Goal: Information Seeking & Learning: Learn about a topic

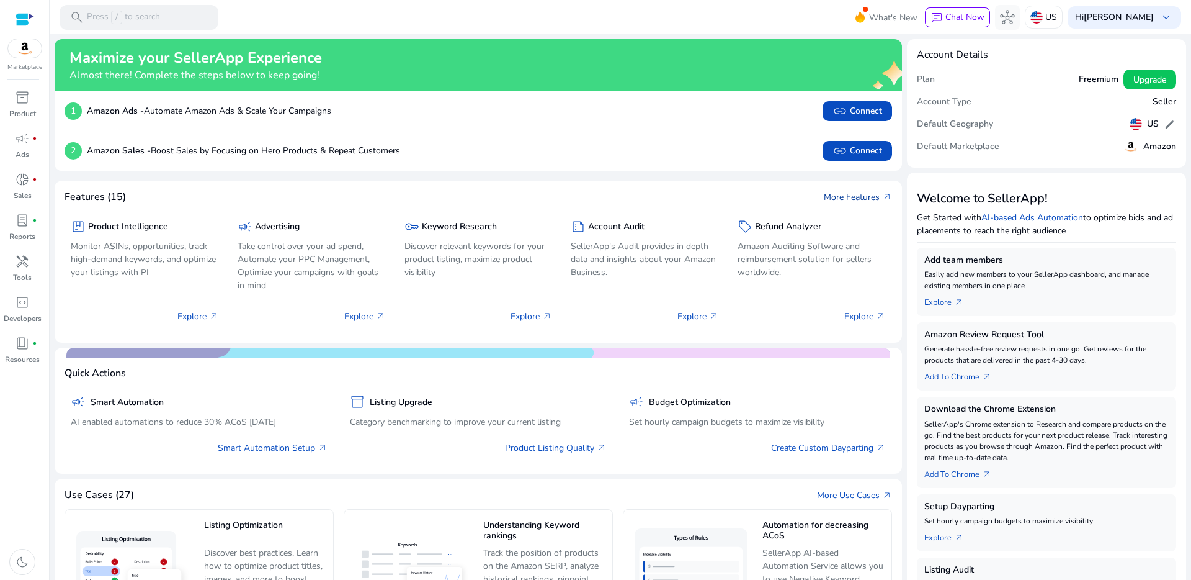
click at [833, 193] on link "More Features arrow_outward" at bounding box center [858, 197] width 68 height 13
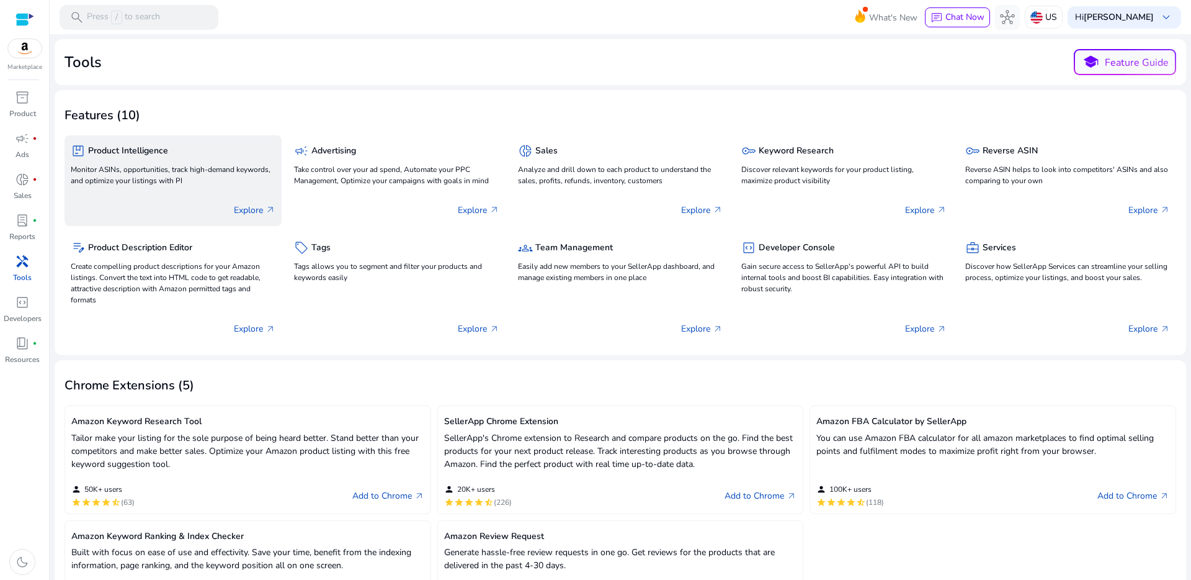
click at [248, 206] on p "Explore arrow_outward" at bounding box center [255, 210] width 42 height 13
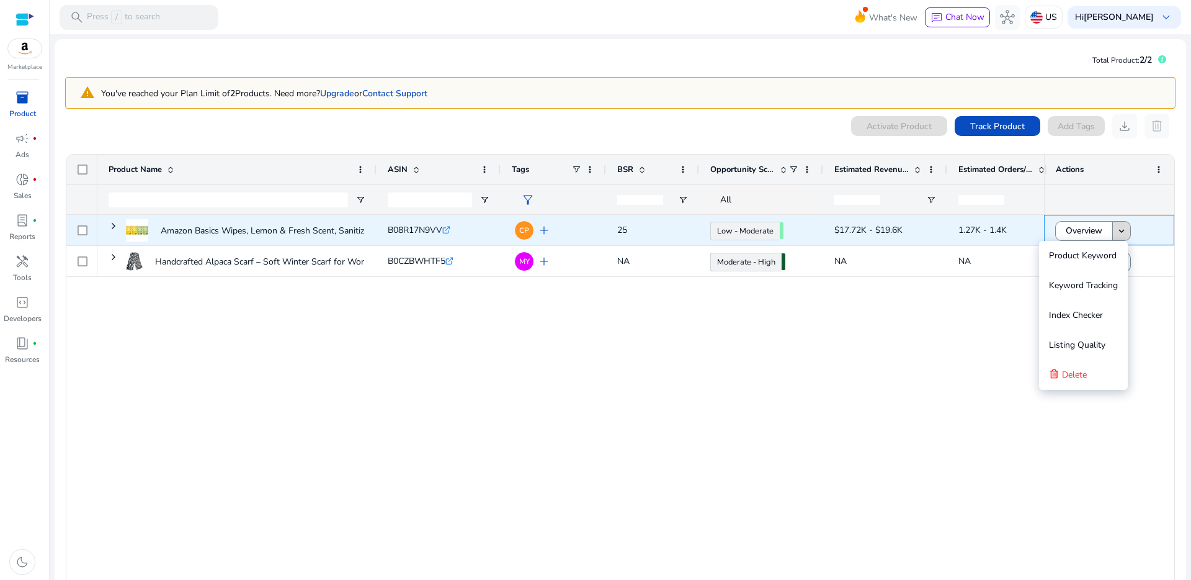
click at [1120, 230] on mat-icon "keyboard_arrow_down" at bounding box center [1121, 230] width 11 height 11
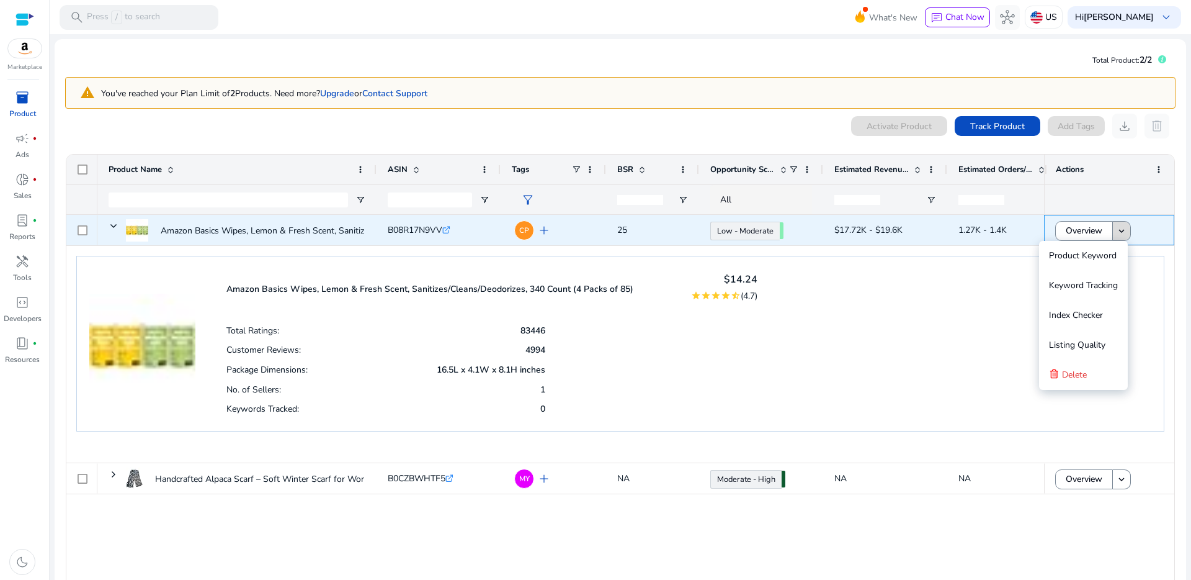
click at [1120, 230] on mat-icon "keyboard_arrow_down" at bounding box center [1121, 230] width 11 height 11
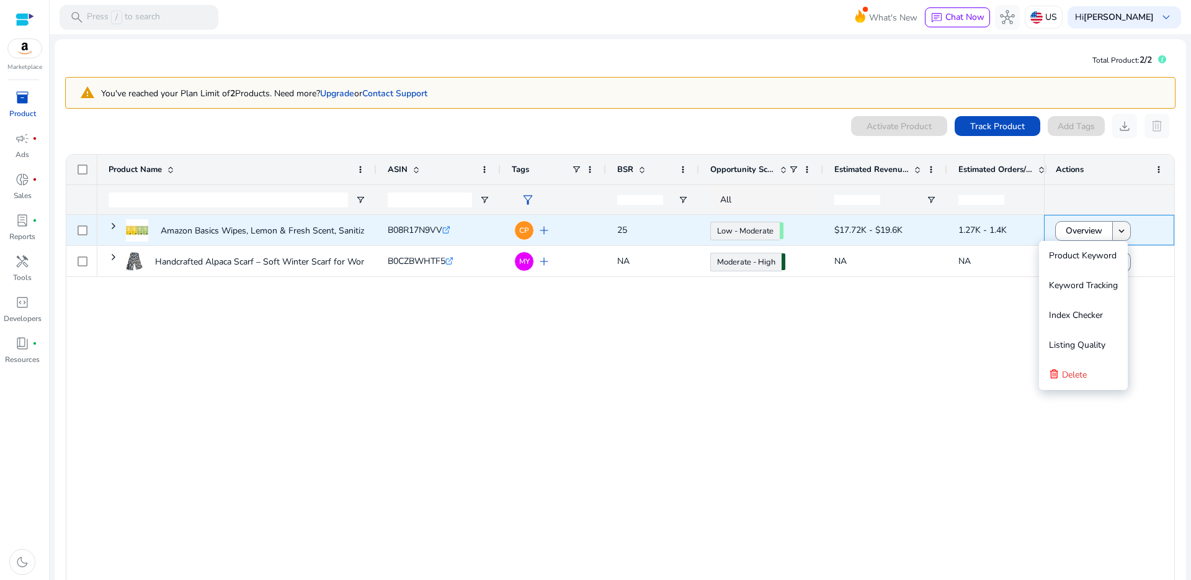
click at [1120, 230] on mat-icon "keyboard_arrow_down" at bounding box center [1121, 230] width 11 height 11
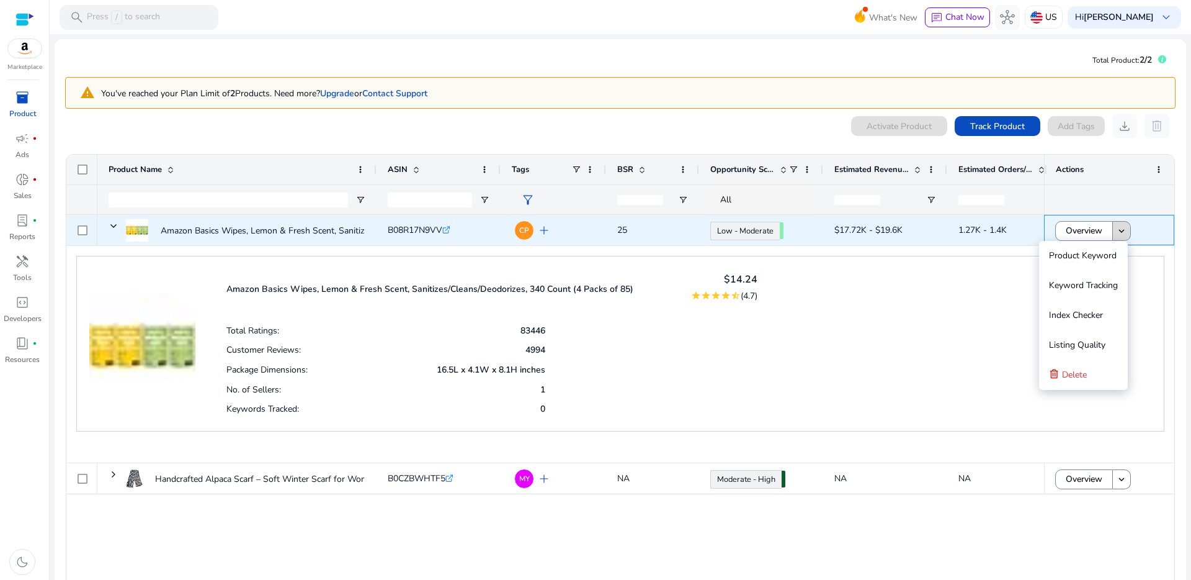
click at [1120, 230] on mat-icon "keyboard_arrow_down" at bounding box center [1121, 230] width 11 height 11
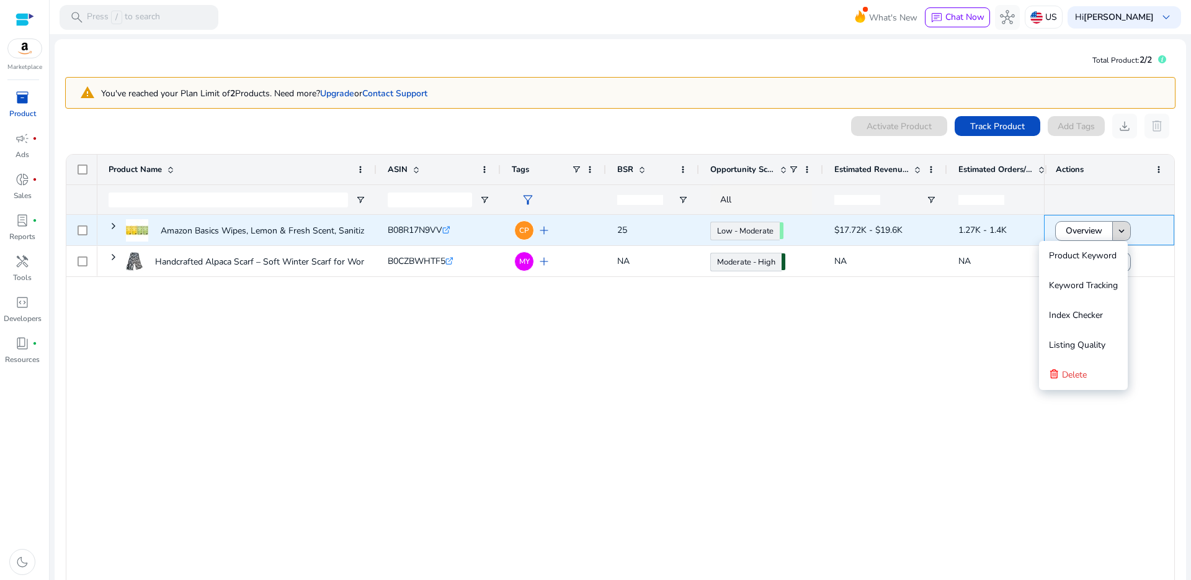
click at [1120, 231] on mat-icon "keyboard_arrow_down" at bounding box center [1121, 230] width 11 height 11
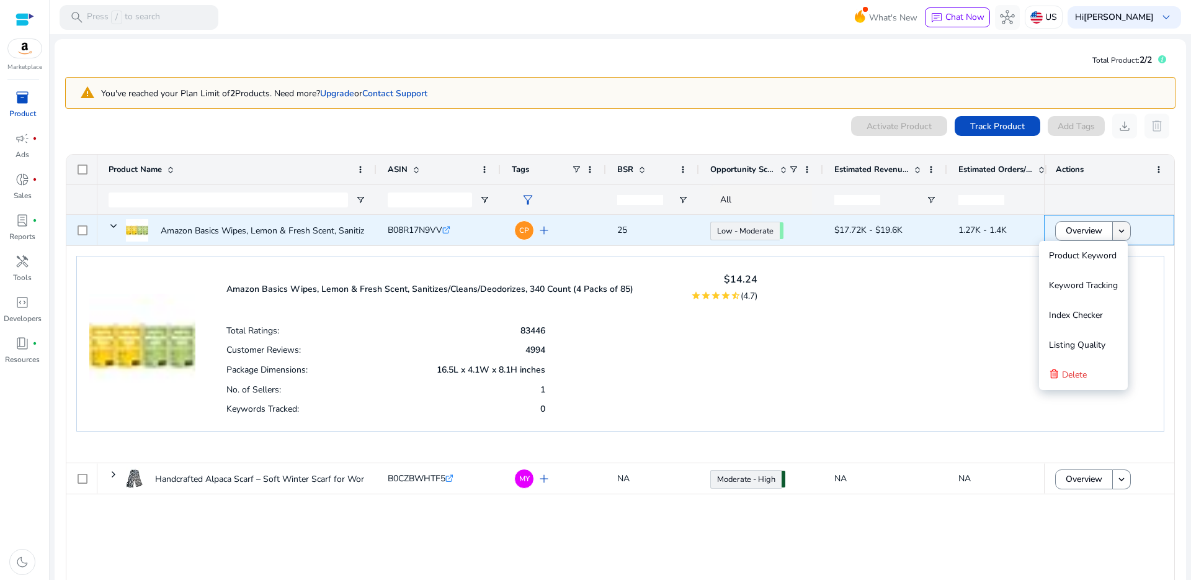
click at [1120, 231] on mat-icon "keyboard_arrow_down" at bounding box center [1121, 230] width 11 height 11
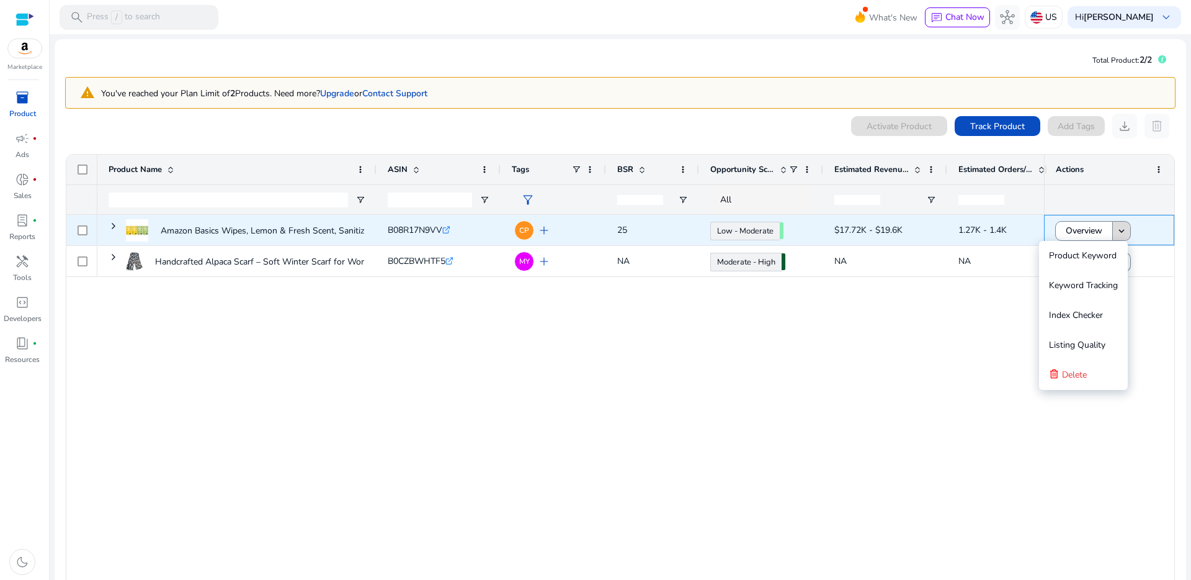
click at [1120, 231] on mat-icon "keyboard_arrow_down" at bounding box center [1121, 230] width 11 height 11
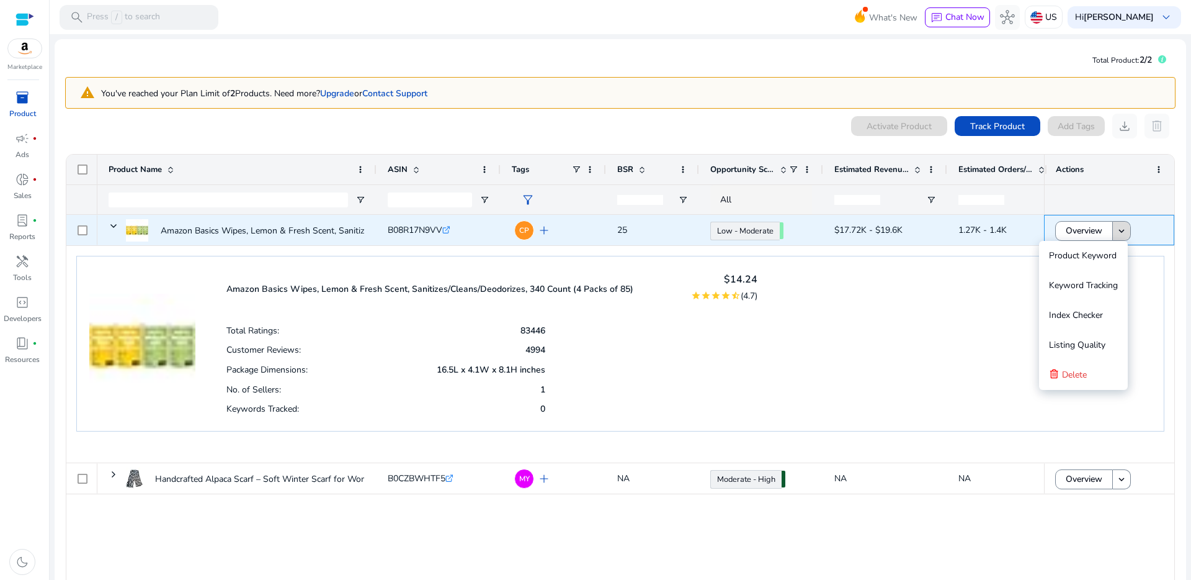
click at [1120, 231] on mat-icon "keyboard_arrow_down" at bounding box center [1121, 230] width 11 height 11
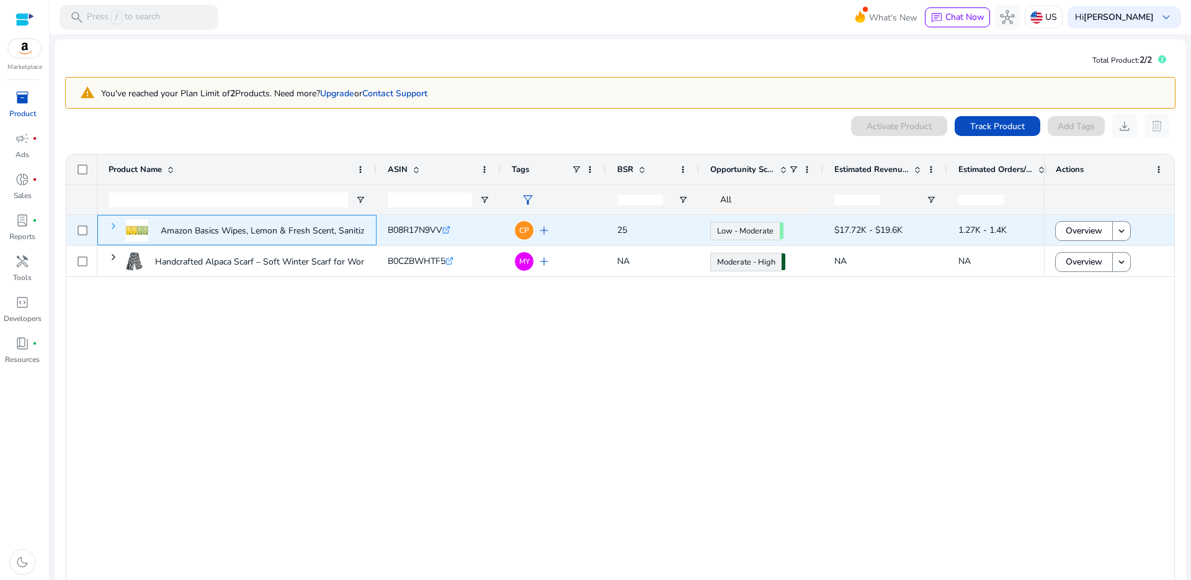
click at [112, 227] on span at bounding box center [114, 226] width 10 height 10
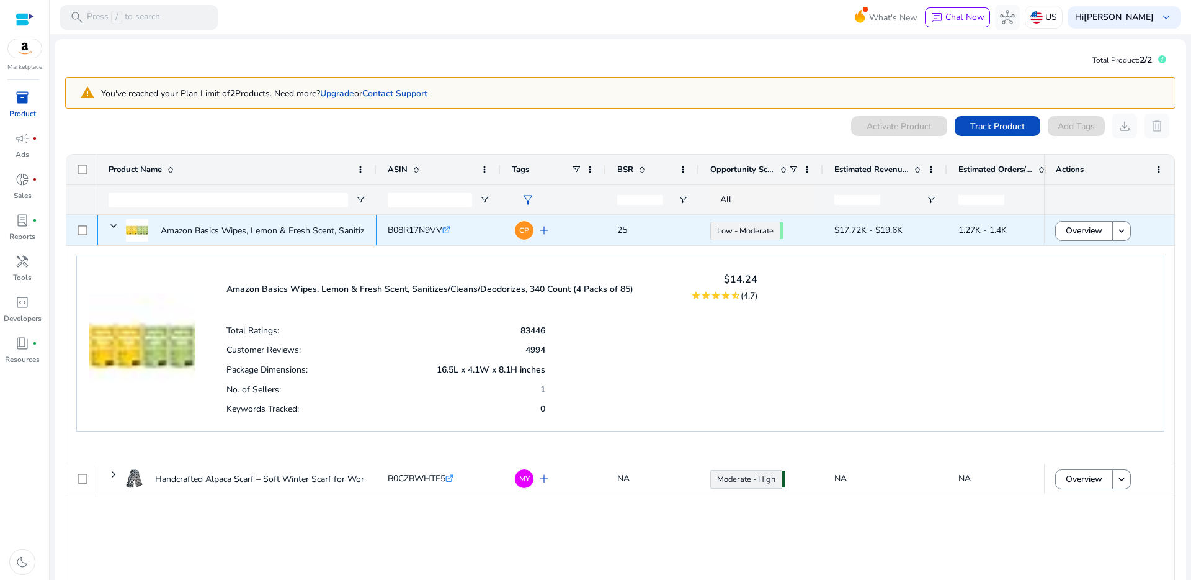
click at [112, 227] on span at bounding box center [114, 226] width 10 height 10
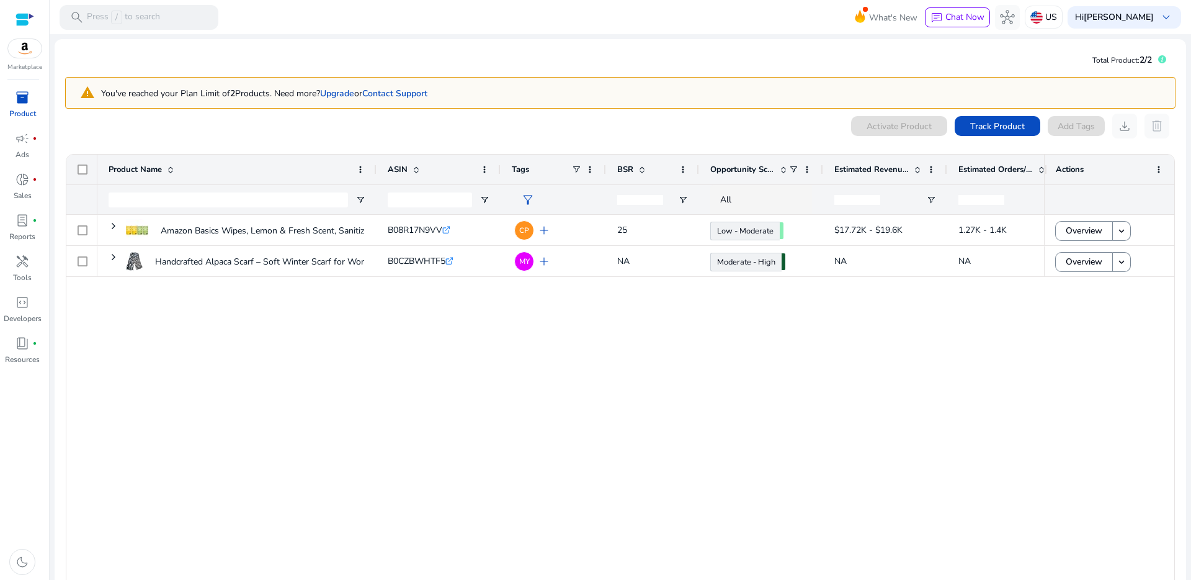
click at [764, 169] on span "Opportunity Score" at bounding box center [743, 169] width 65 height 11
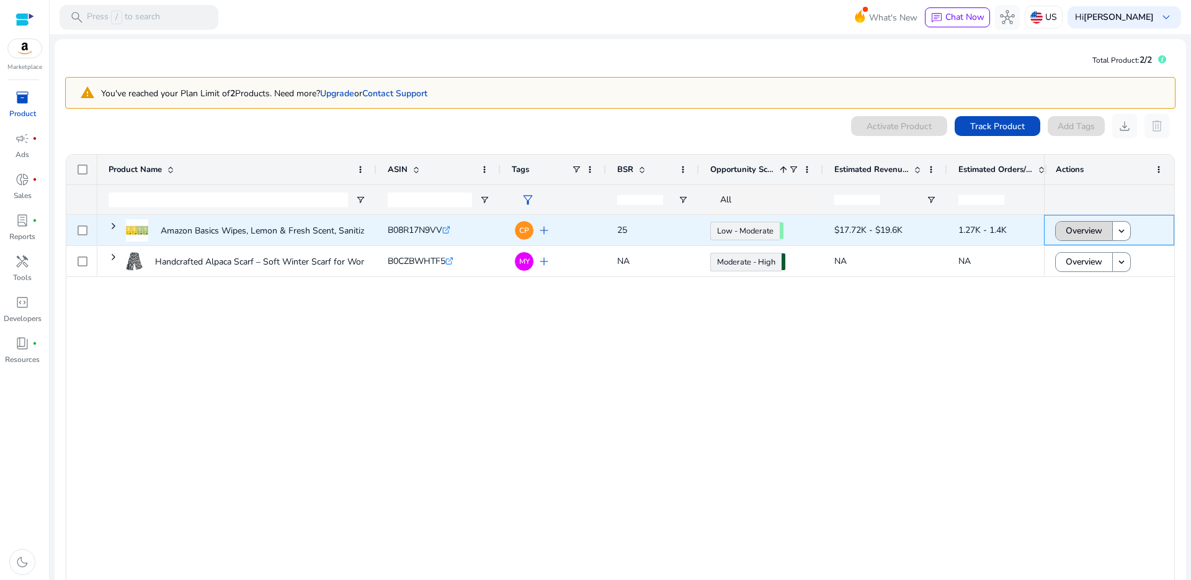
click at [1098, 230] on span "Overview" at bounding box center [1084, 230] width 37 height 25
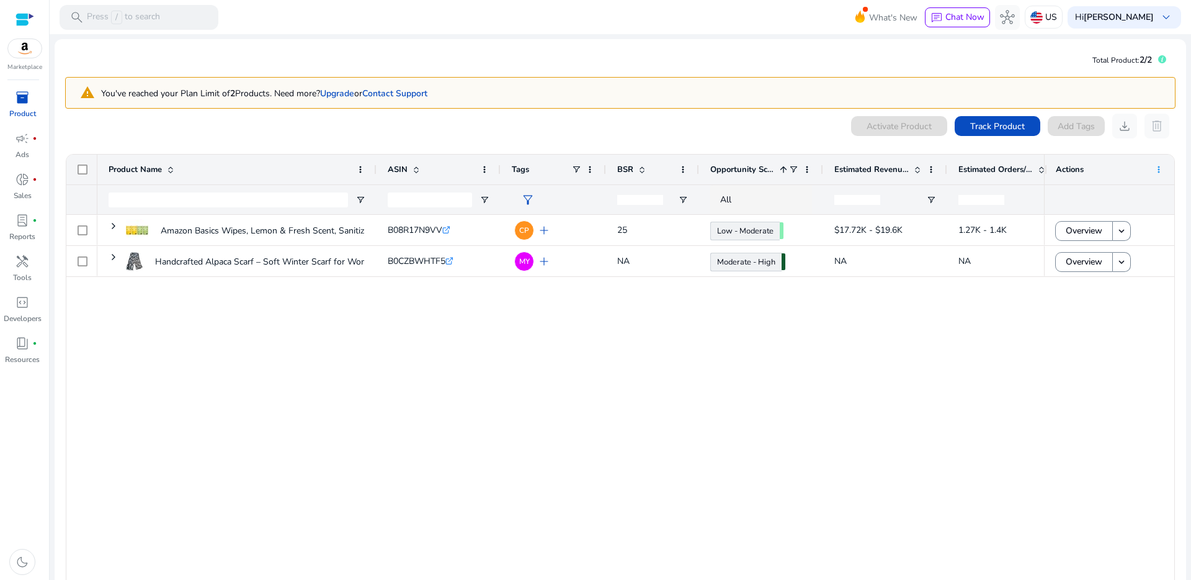
click at [1154, 166] on span at bounding box center [1159, 169] width 10 height 10
click at [1127, 11] on b "[PERSON_NAME]" at bounding box center [1119, 17] width 70 height 12
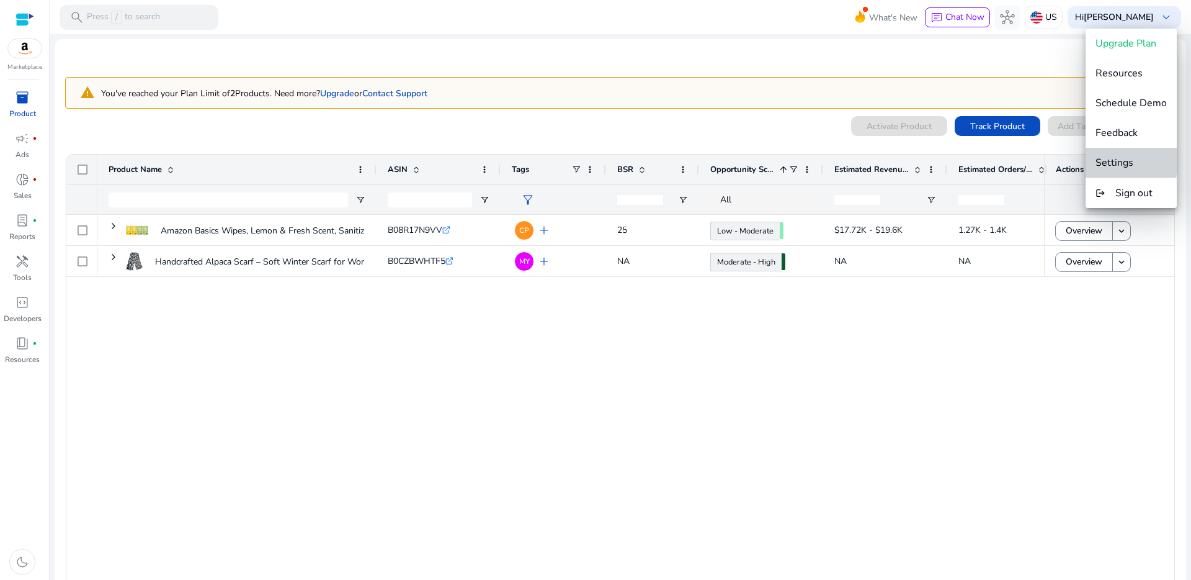
click at [1129, 156] on span "Settings" at bounding box center [1115, 163] width 38 height 14
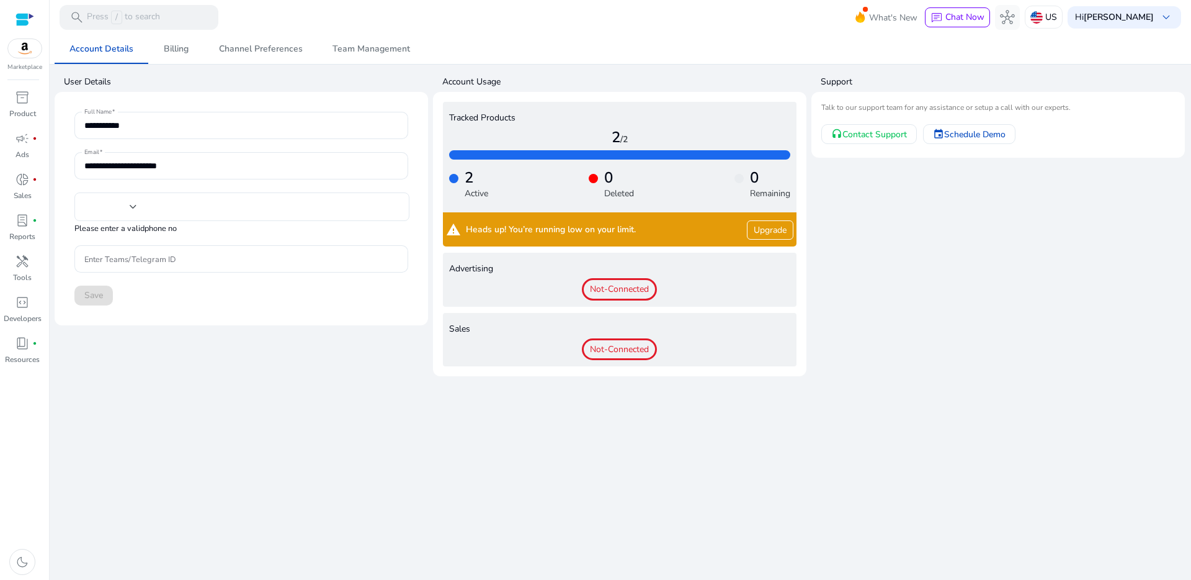
type input "***"
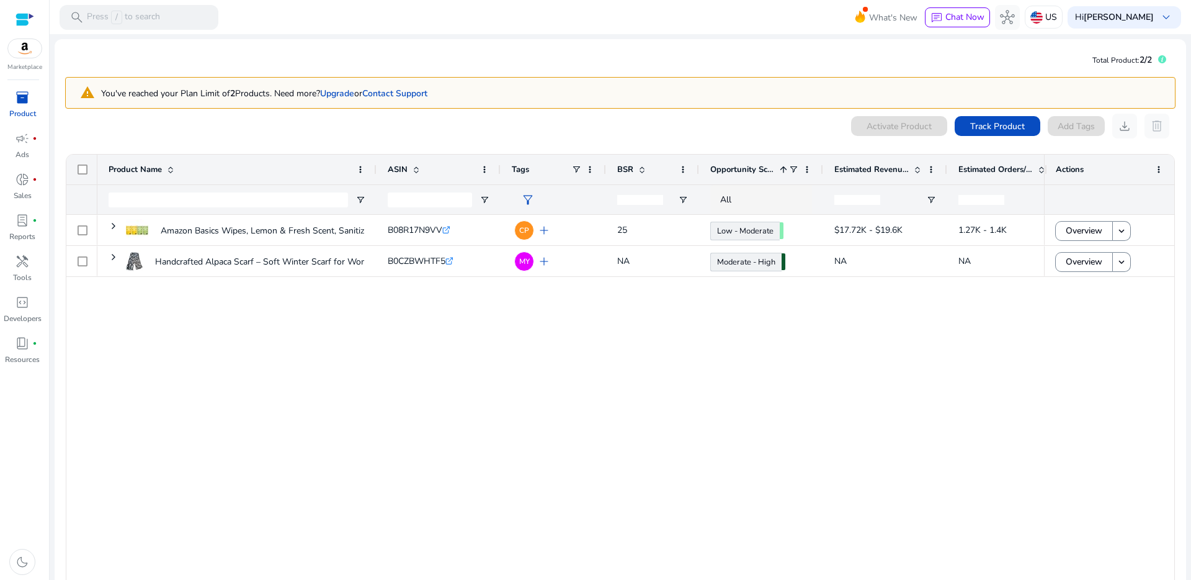
click at [23, 24] on div at bounding box center [25, 19] width 19 height 14
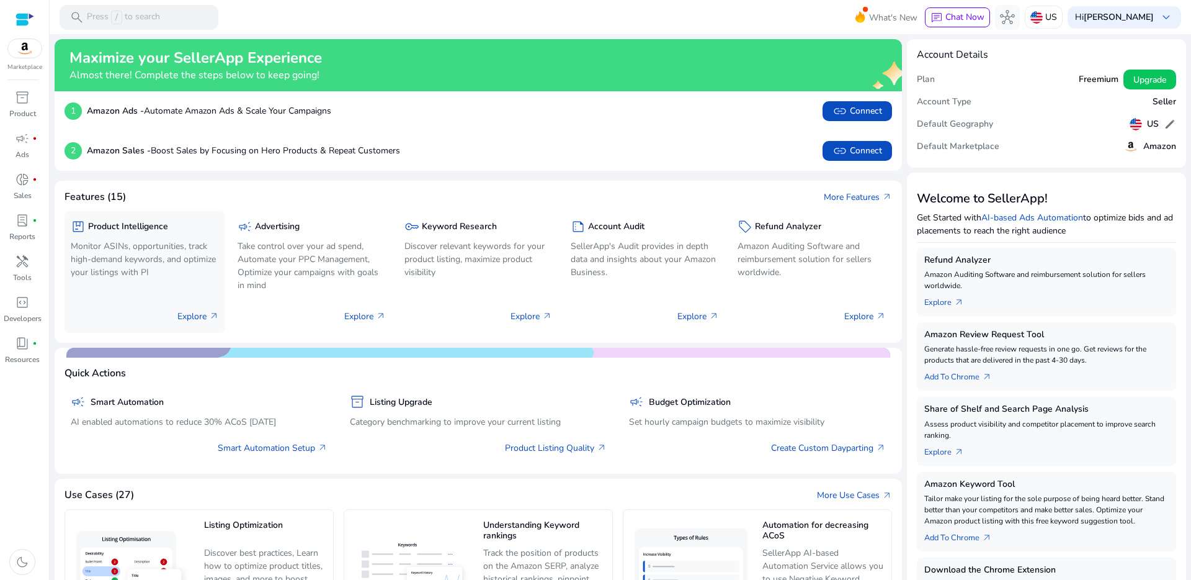
click at [148, 226] on h5 "Product Intelligence" at bounding box center [128, 227] width 80 height 11
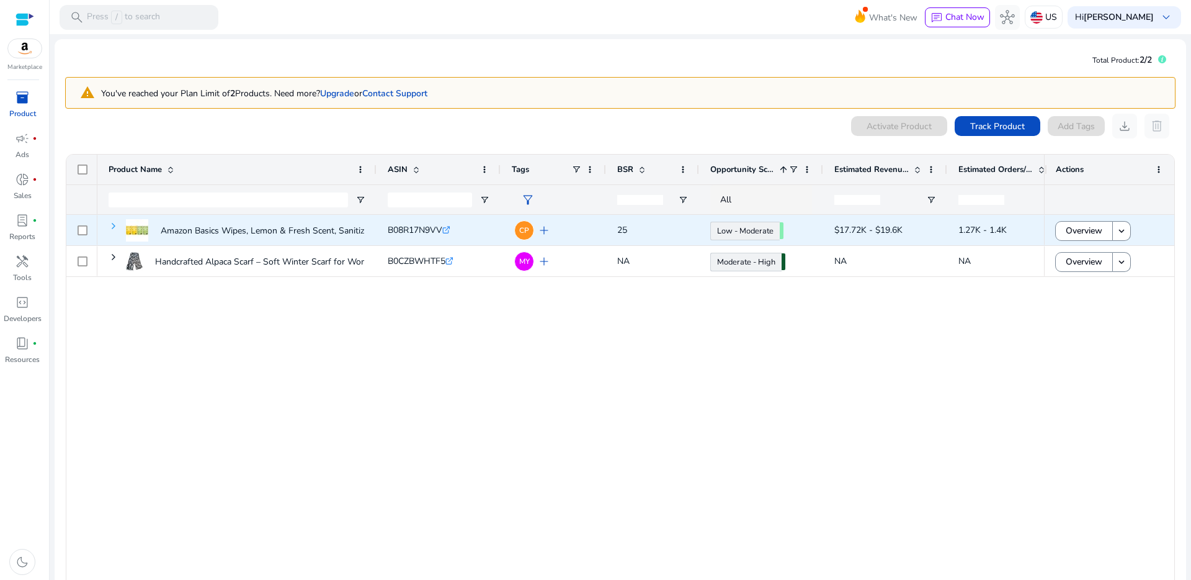
click at [114, 225] on span at bounding box center [114, 226] width 10 height 10
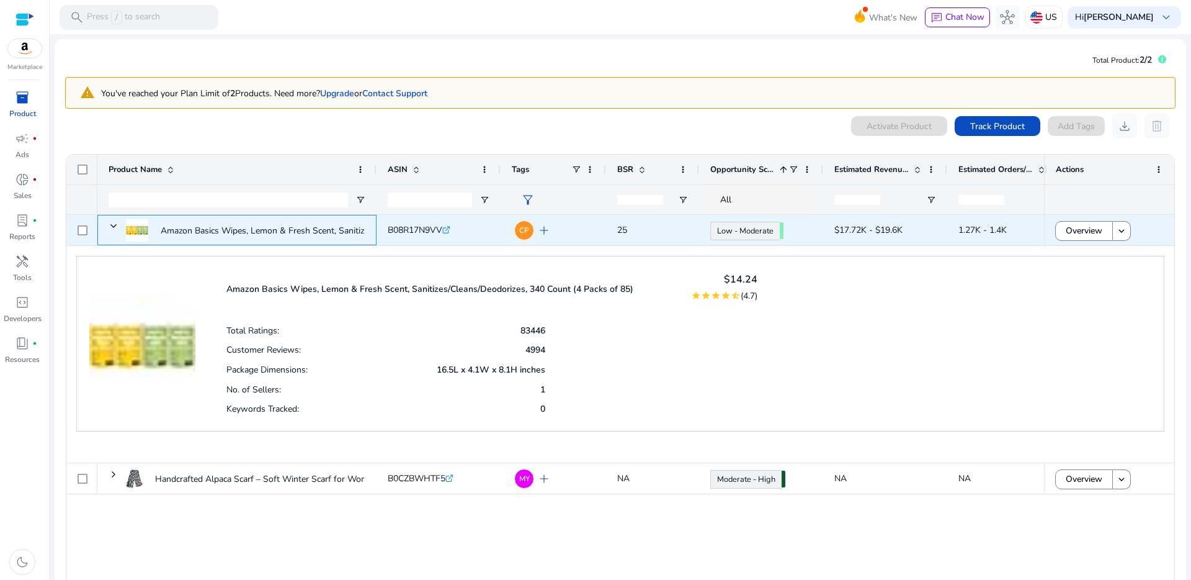
click at [114, 225] on span at bounding box center [114, 226] width 10 height 10
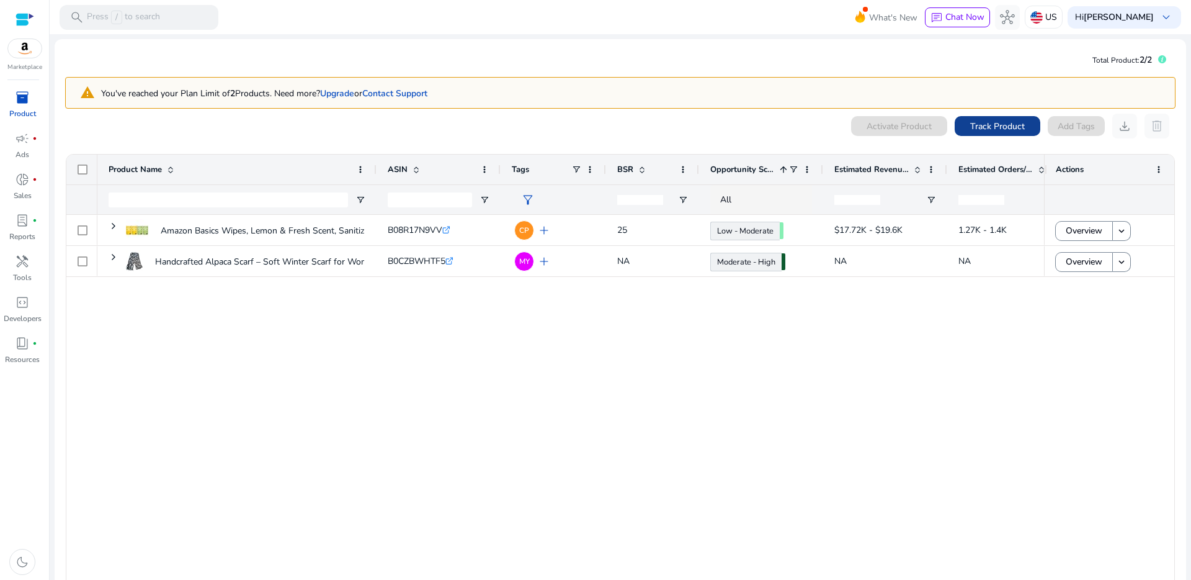
click at [992, 123] on span "Track Product" at bounding box center [998, 126] width 55 height 13
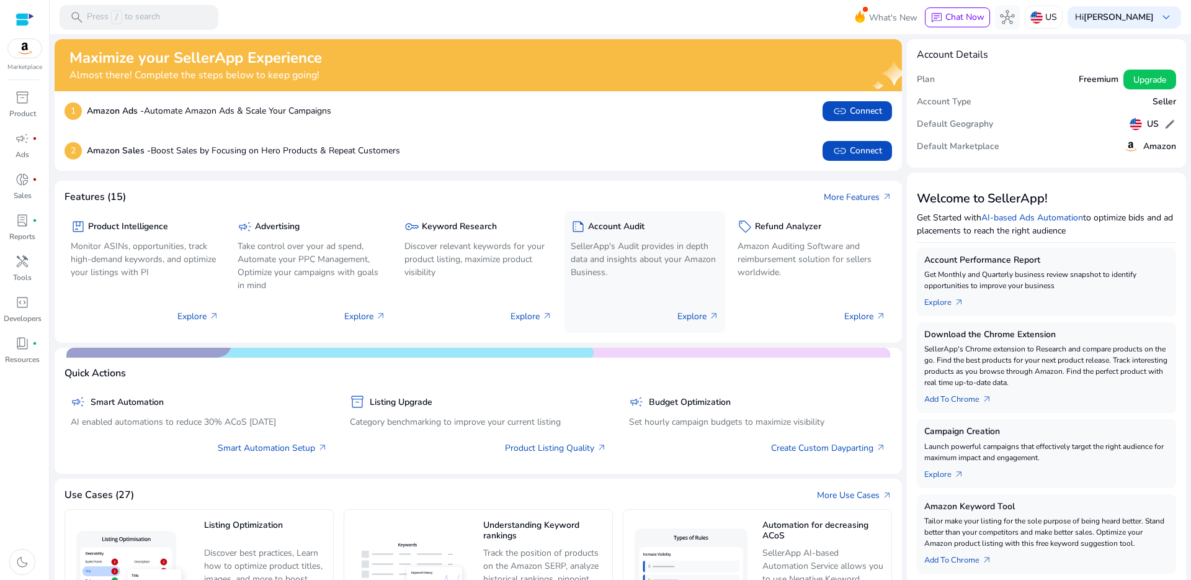
click at [622, 261] on p "SellerApp's Audit provides in depth data and insights about your Amazon Busines…" at bounding box center [645, 259] width 148 height 39
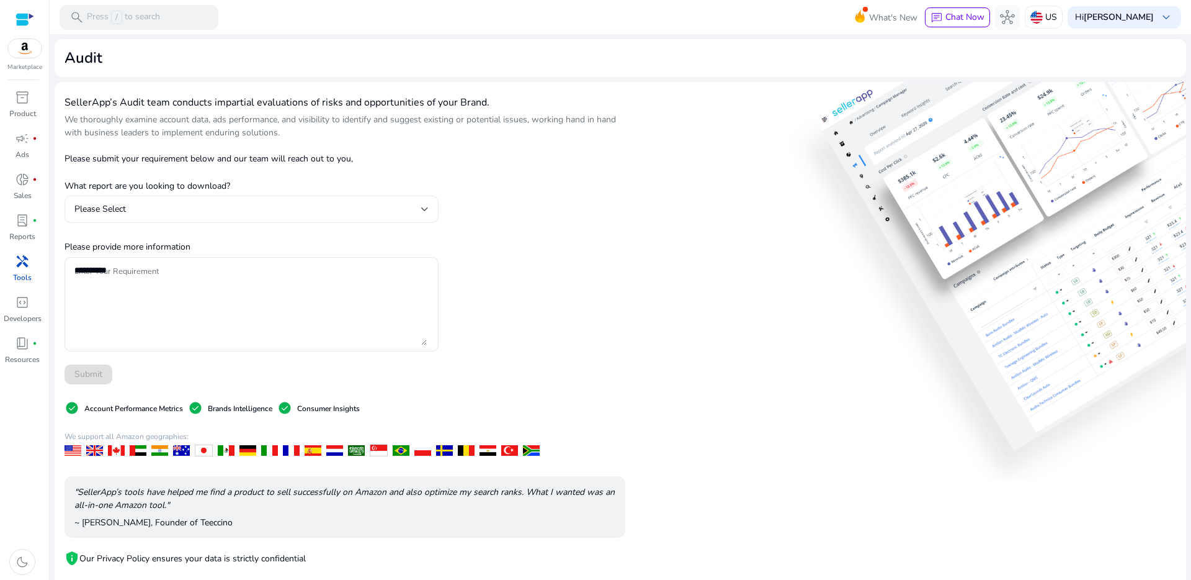
click at [384, 203] on div "Please Select" at bounding box center [247, 209] width 347 height 14
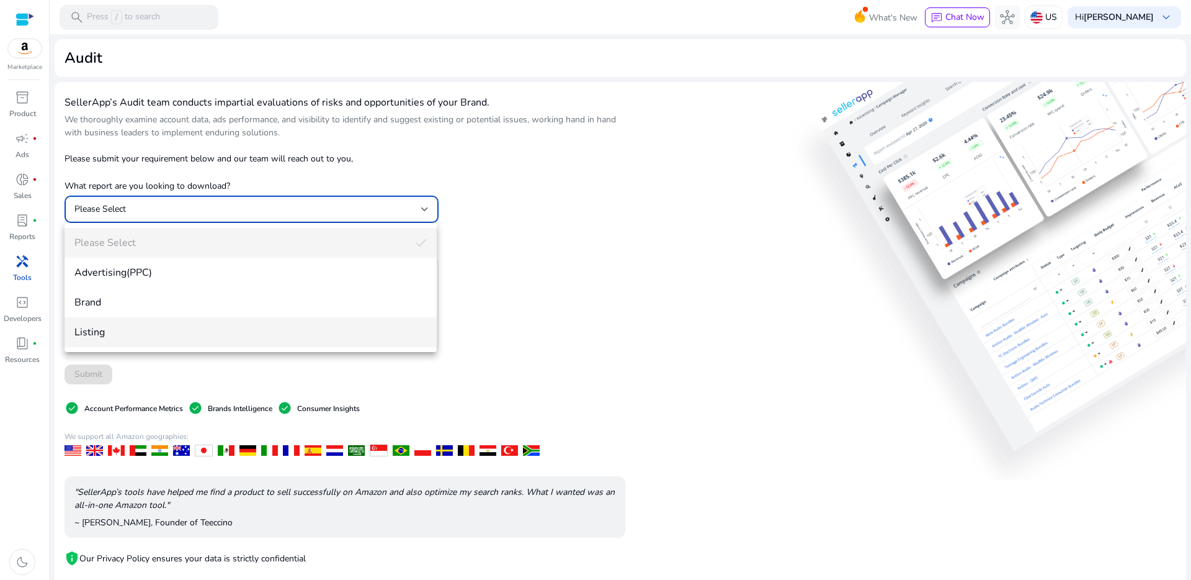
click at [405, 323] on mat-option "Listing" at bounding box center [251, 332] width 372 height 30
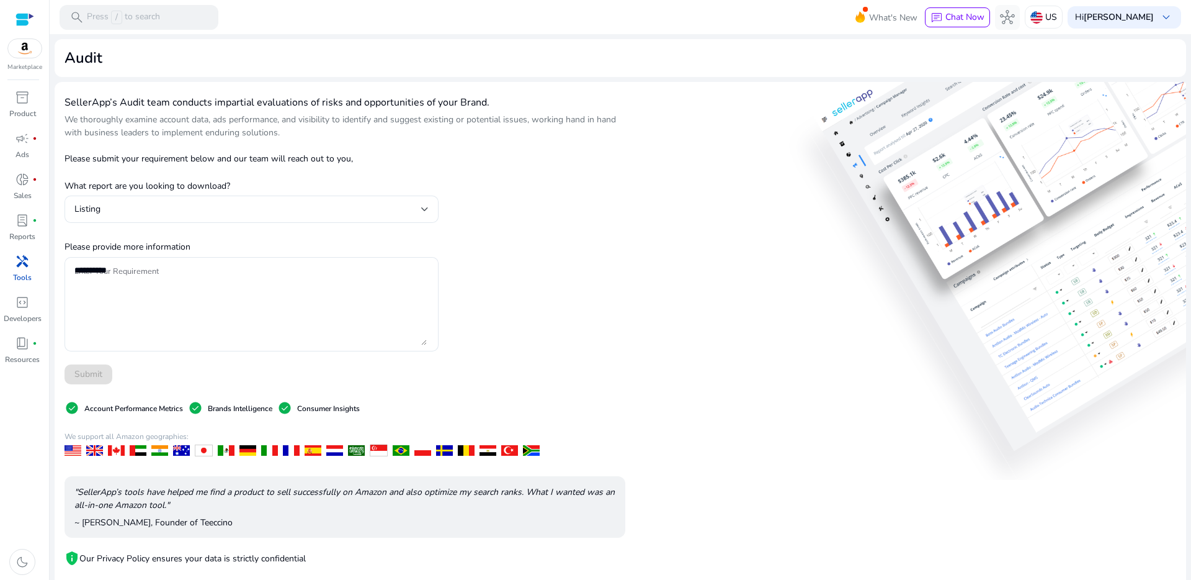
click at [290, 414] on span "check_circle" at bounding box center [284, 407] width 15 height 15
click at [274, 316] on textarea "Enter Your Requirement" at bounding box center [250, 304] width 352 height 82
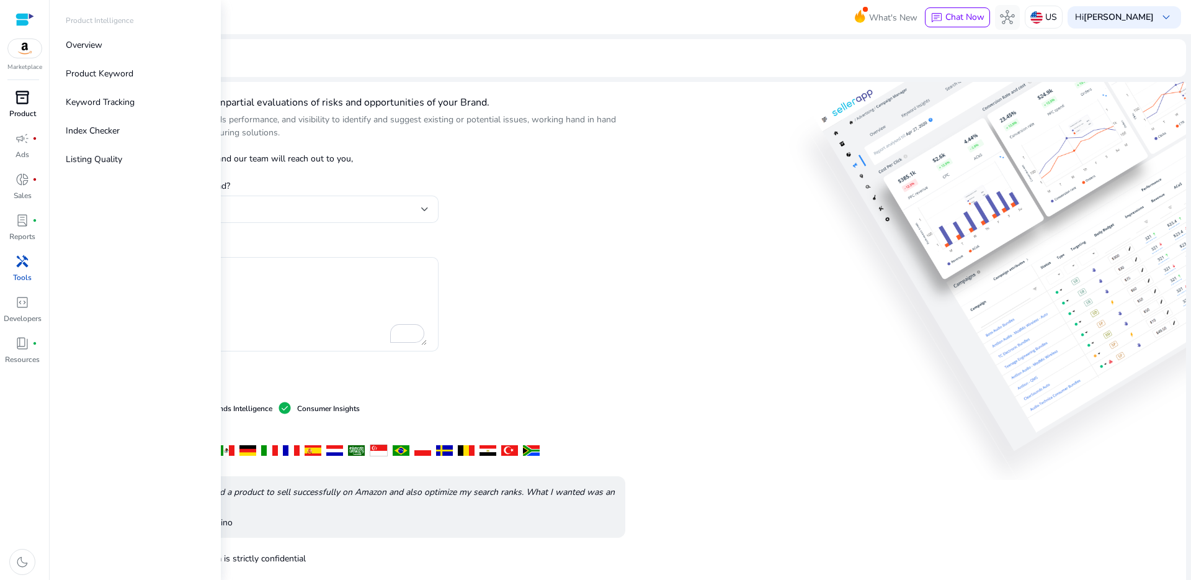
click at [29, 109] on p "Product" at bounding box center [22, 113] width 27 height 11
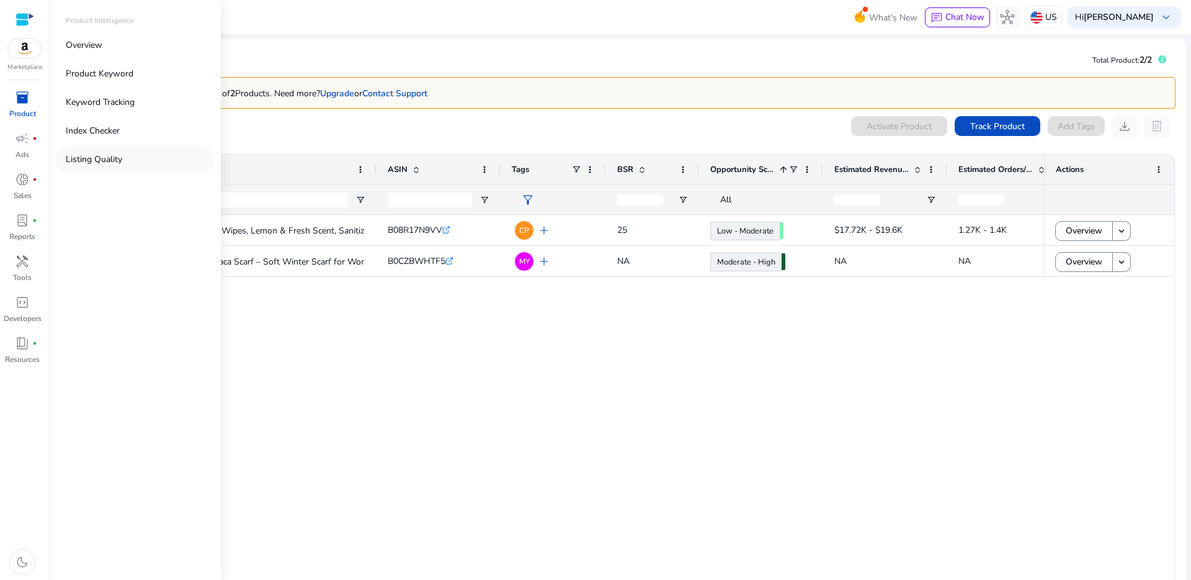
click at [101, 159] on p "Listing Quality" at bounding box center [94, 159] width 56 height 13
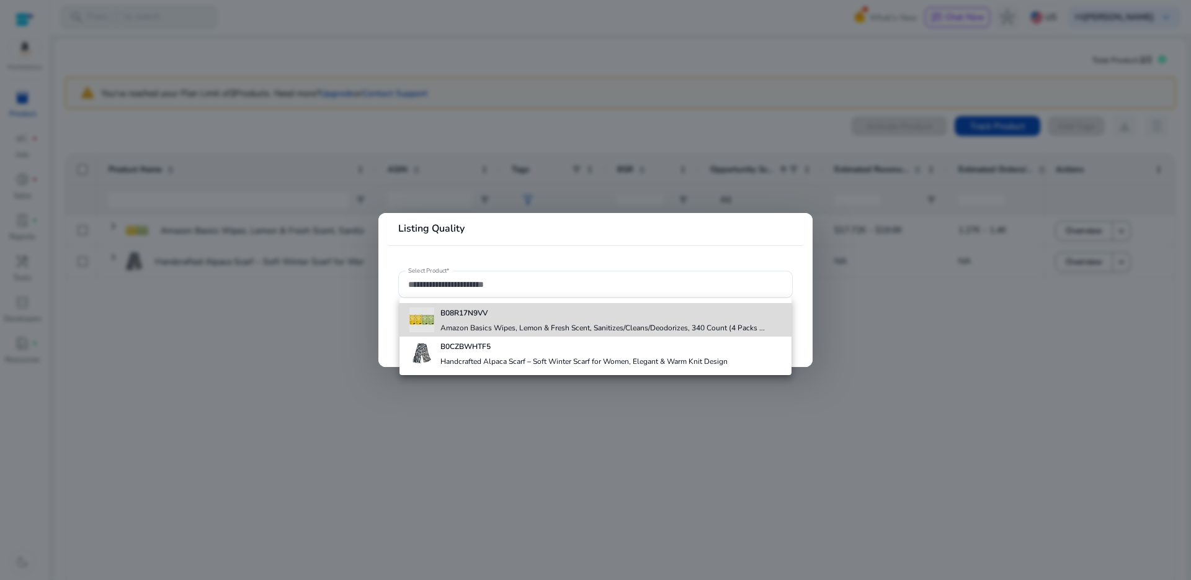
click at [467, 312] on b "B08R17N9VV" at bounding box center [464, 313] width 47 height 10
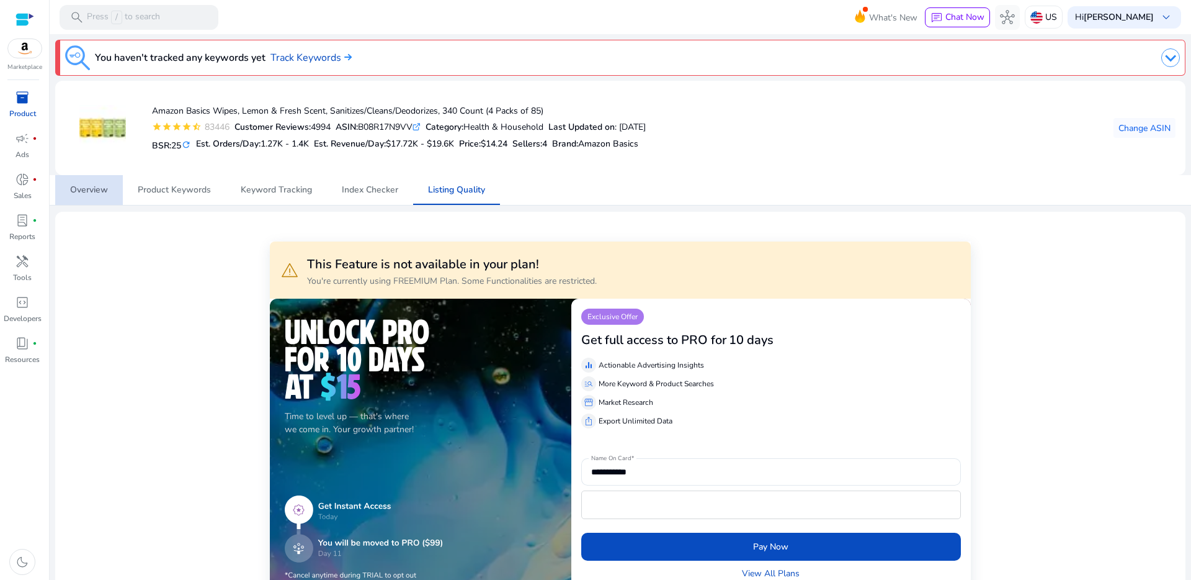
click at [93, 193] on span "Overview" at bounding box center [89, 190] width 38 height 9
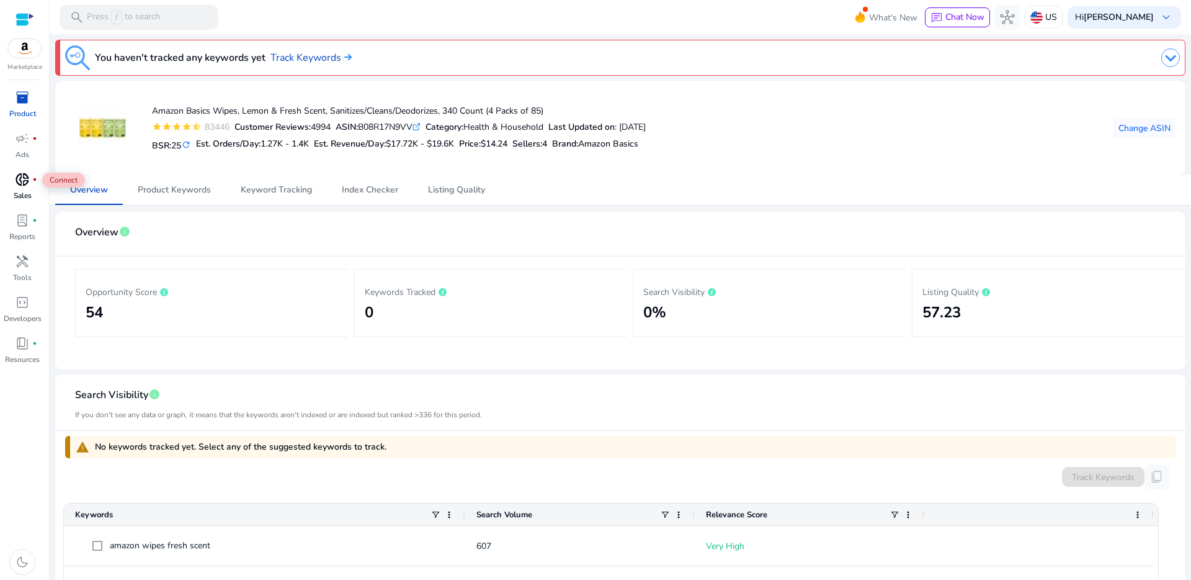
click at [20, 185] on span "donut_small" at bounding box center [22, 179] width 15 height 15
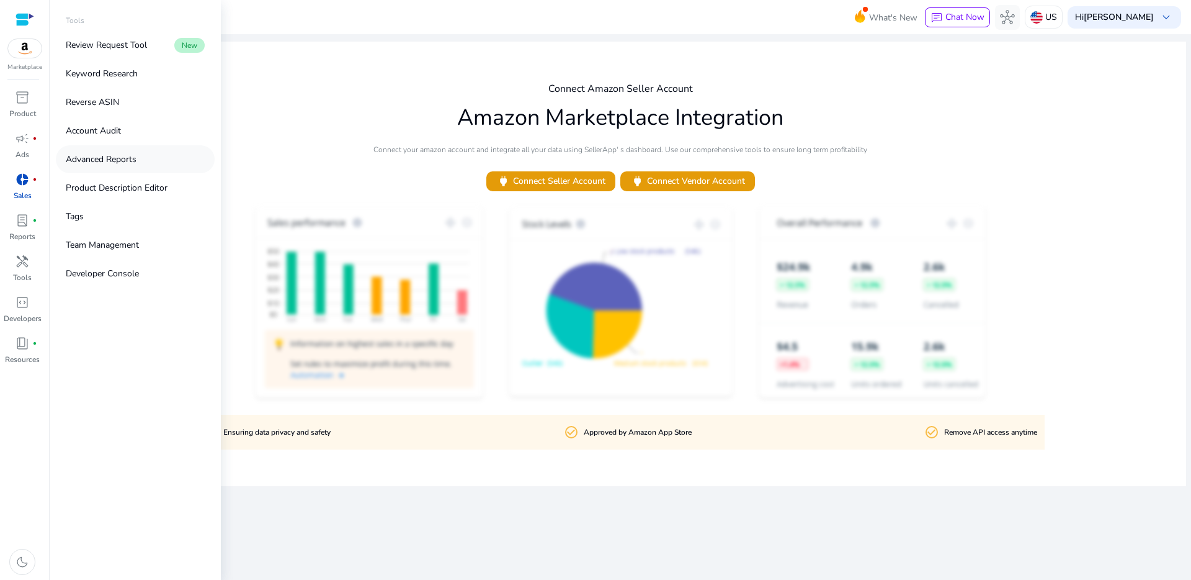
click at [128, 155] on p "Advanced Reports" at bounding box center [101, 159] width 71 height 13
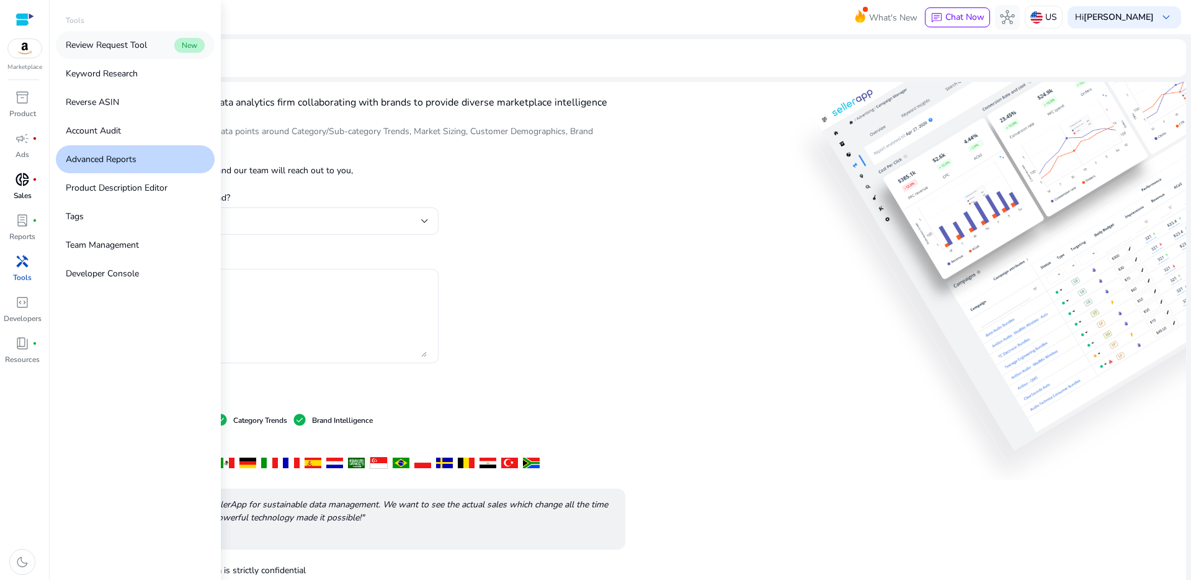
click at [104, 36] on link "Review Request Tool New" at bounding box center [135, 45] width 159 height 28
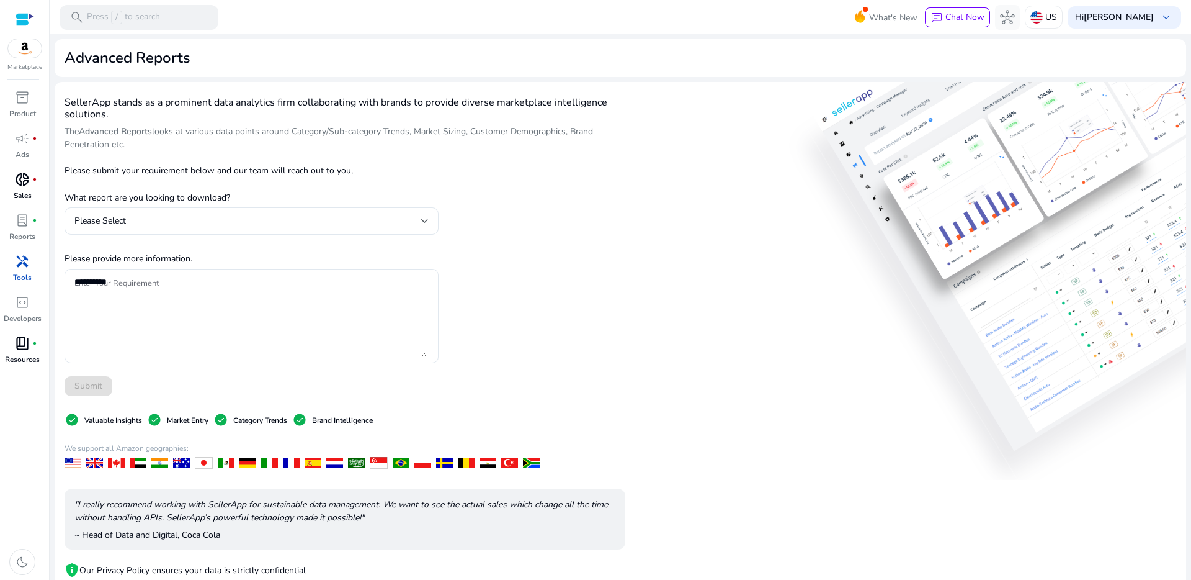
click at [28, 351] on span "book_4" at bounding box center [22, 343] width 15 height 15
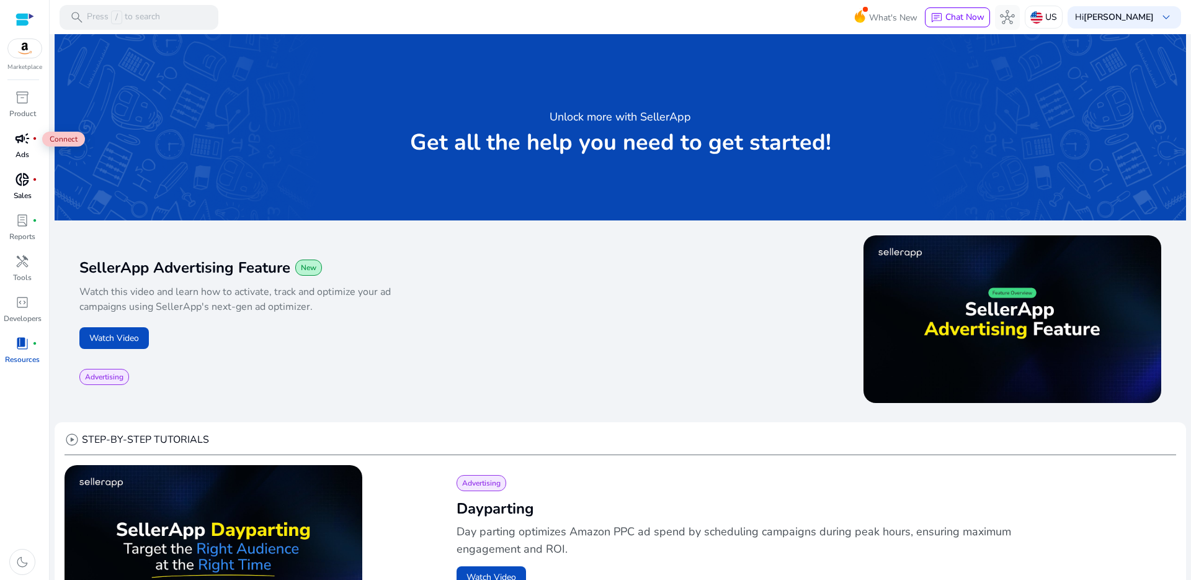
click at [19, 142] on span "campaign" at bounding box center [22, 138] width 15 height 15
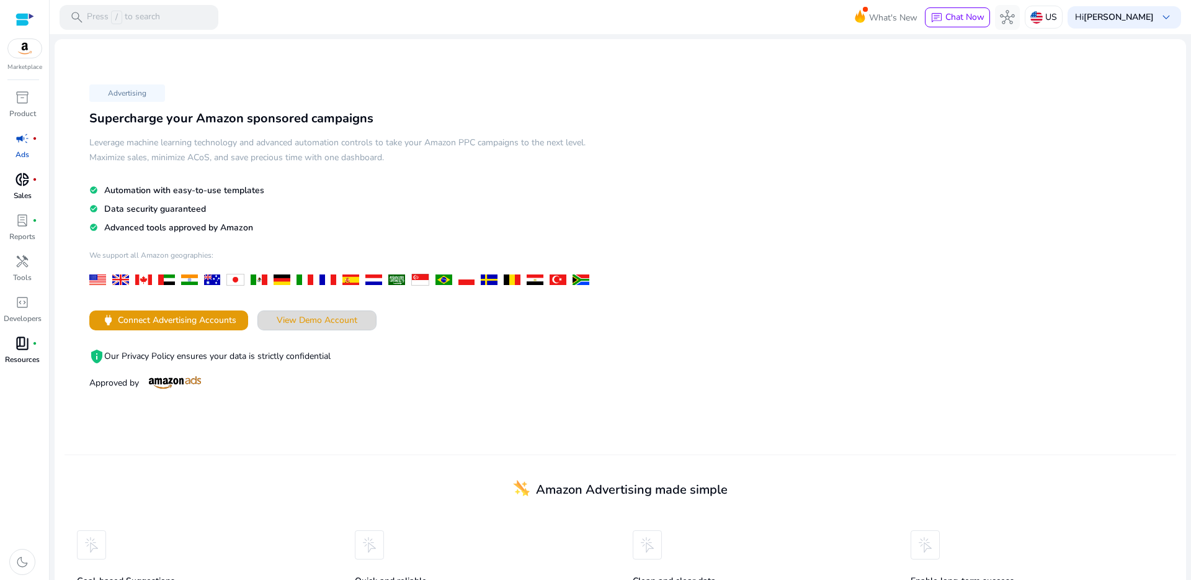
click at [298, 317] on span "View Demo Account" at bounding box center [317, 319] width 81 height 13
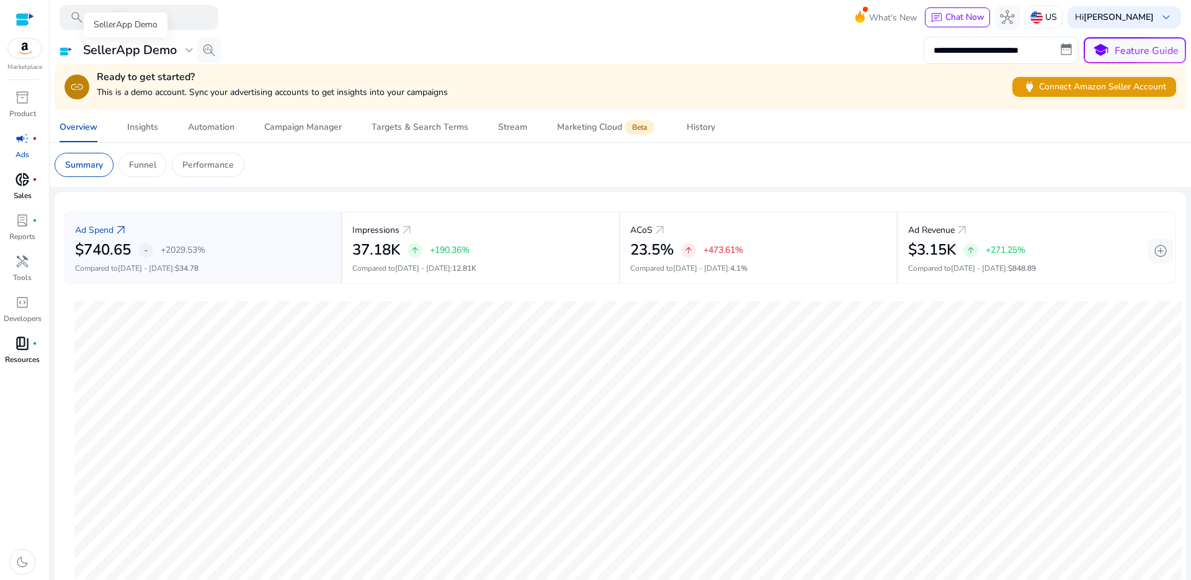
click at [186, 48] on span "expand_more" at bounding box center [189, 50] width 15 height 15
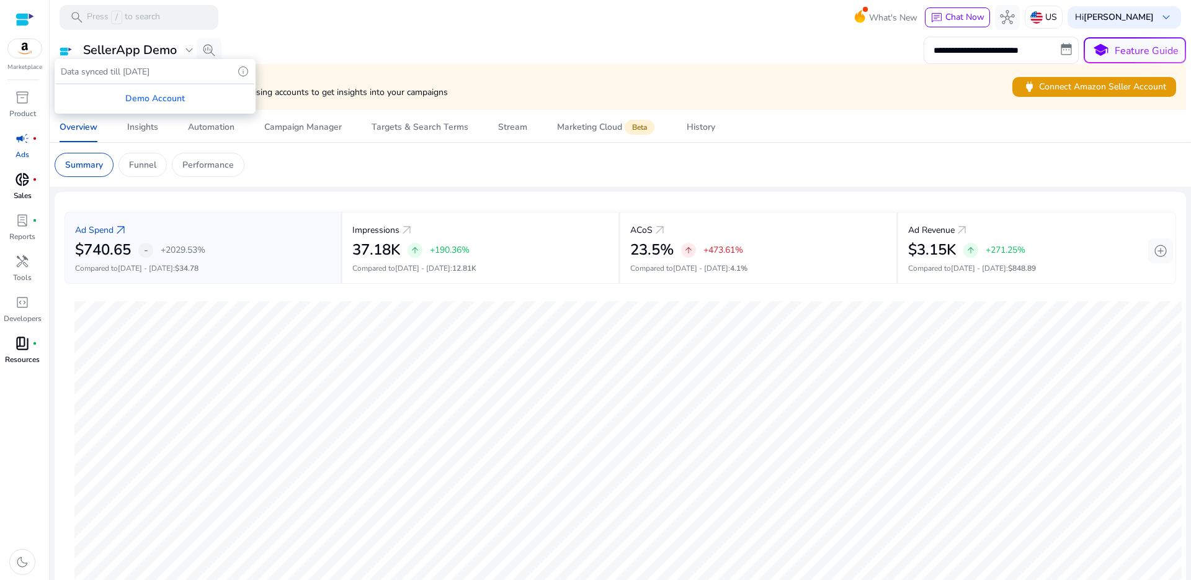
click at [149, 135] on div at bounding box center [595, 290] width 1191 height 580
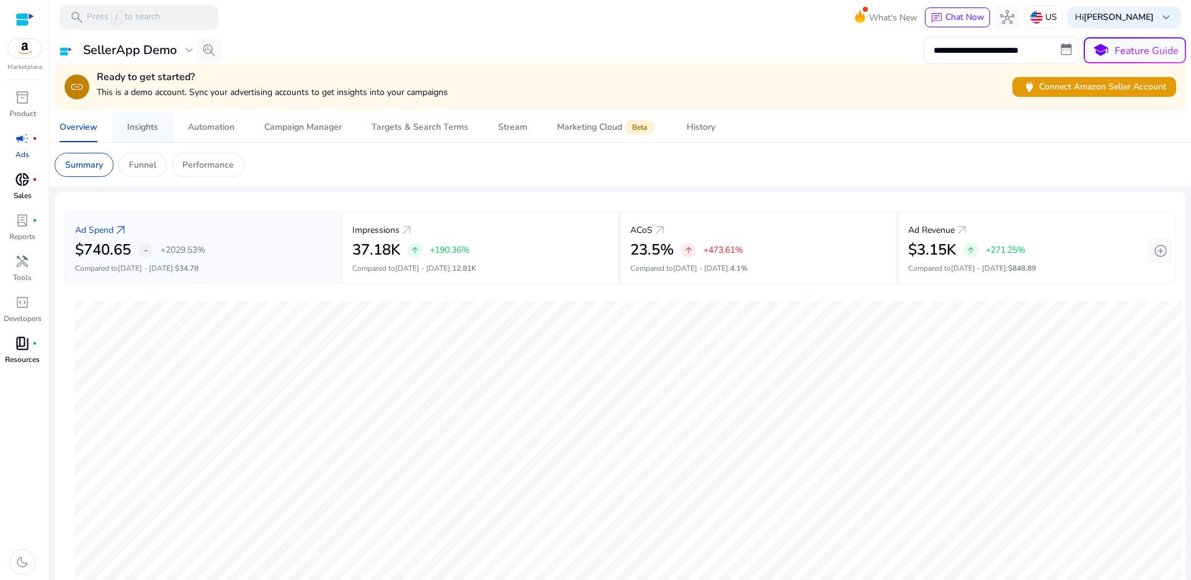
click at [148, 134] on span "Insights" at bounding box center [142, 127] width 31 height 30
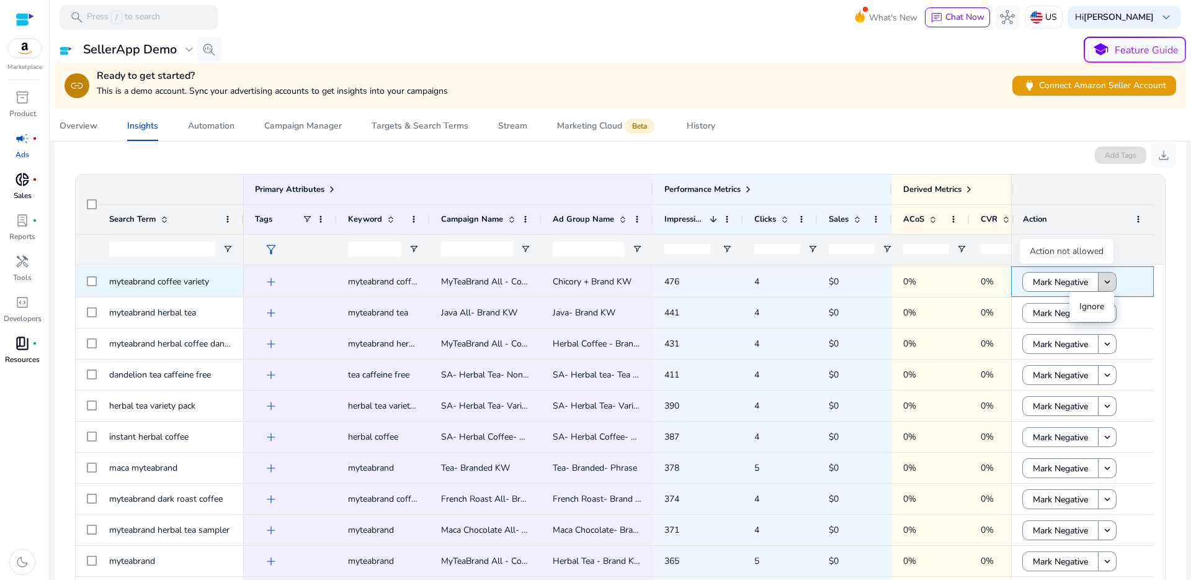
click at [1108, 285] on mat-icon "keyboard_arrow_down" at bounding box center [1107, 281] width 11 height 11
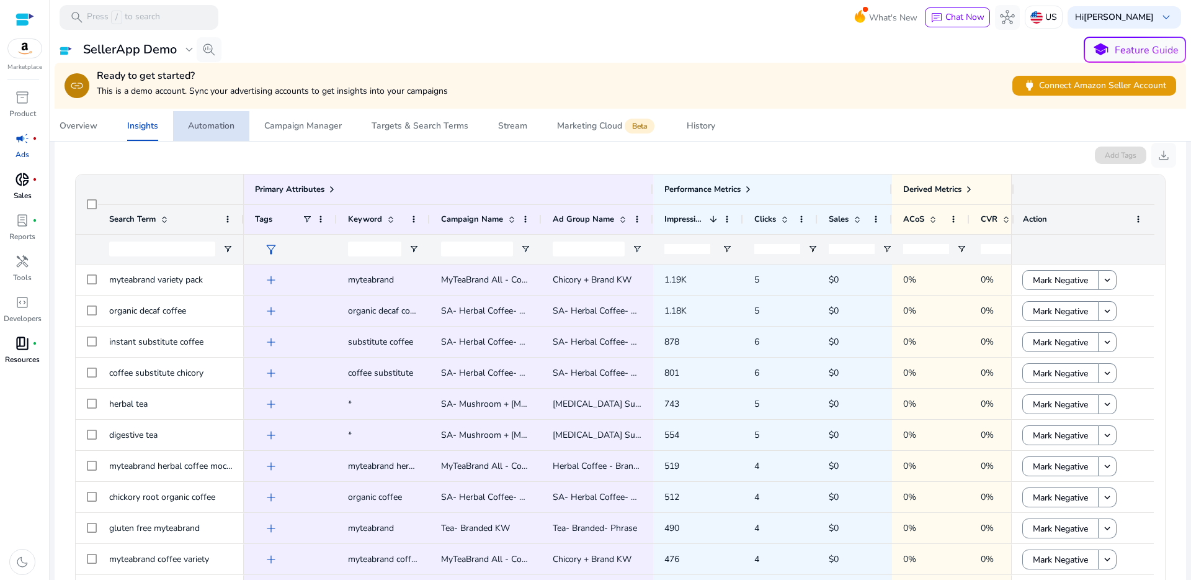
click at [220, 133] on span "Automation" at bounding box center [211, 126] width 47 height 30
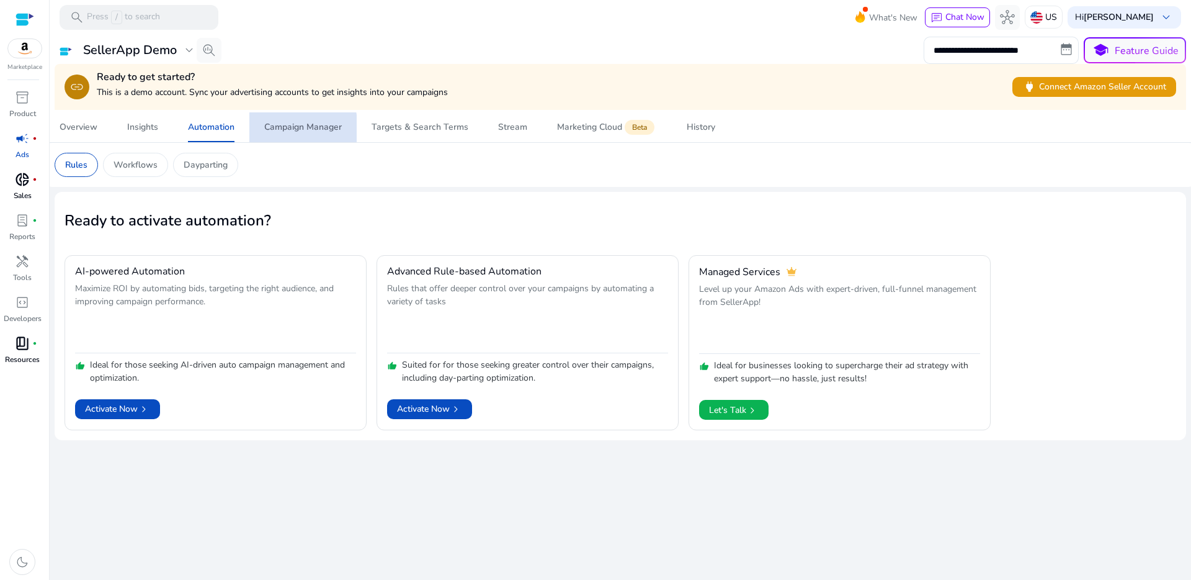
click at [282, 128] on div "Campaign Manager" at bounding box center [303, 127] width 78 height 9
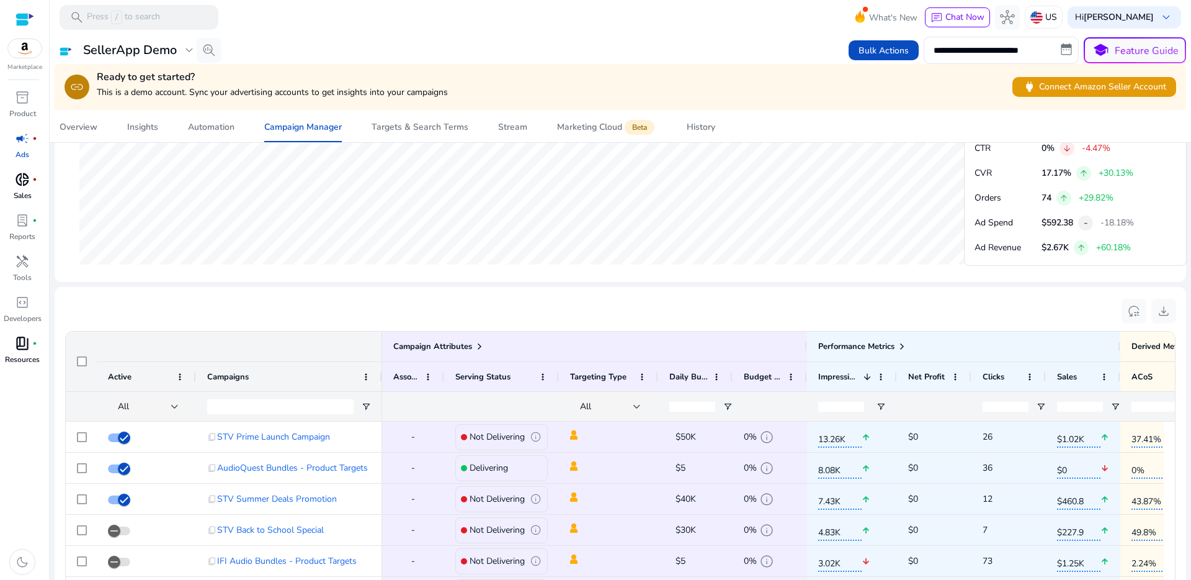
scroll to position [580, 0]
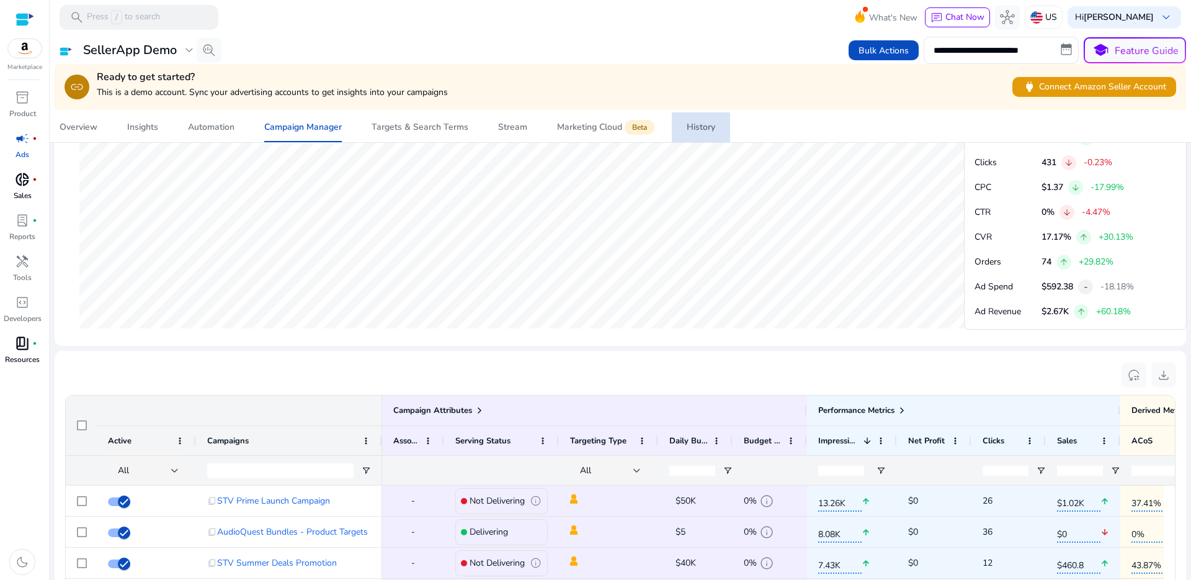
click at [695, 129] on div "History" at bounding box center [701, 127] width 29 height 9
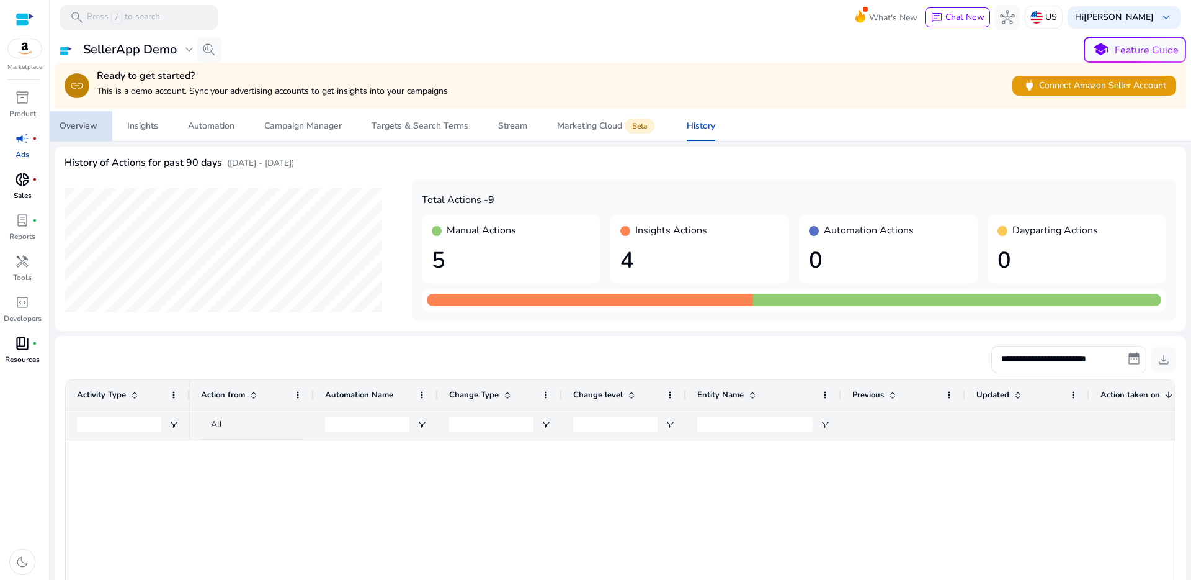
click at [99, 127] on link "Overview" at bounding box center [79, 126] width 68 height 30
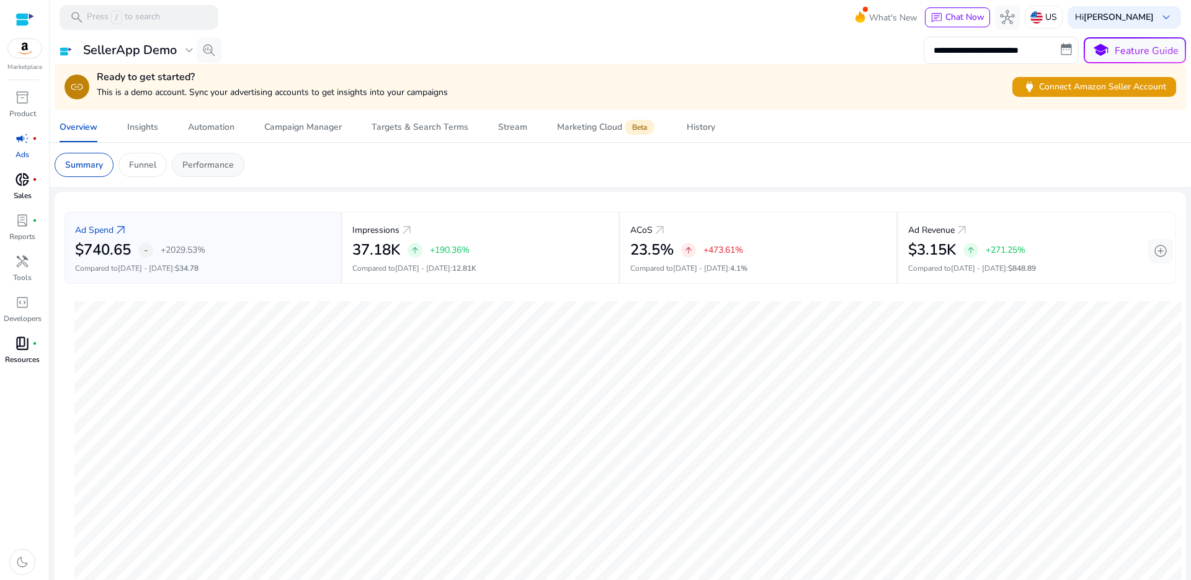
click at [210, 172] on div "Performance" at bounding box center [208, 165] width 73 height 24
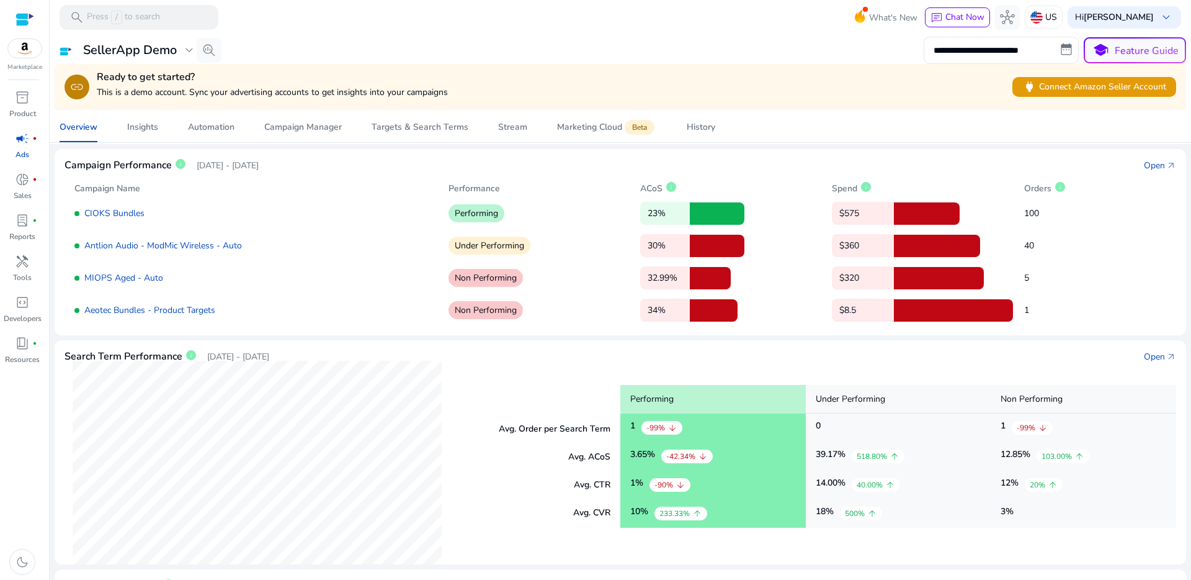
scroll to position [29, 0]
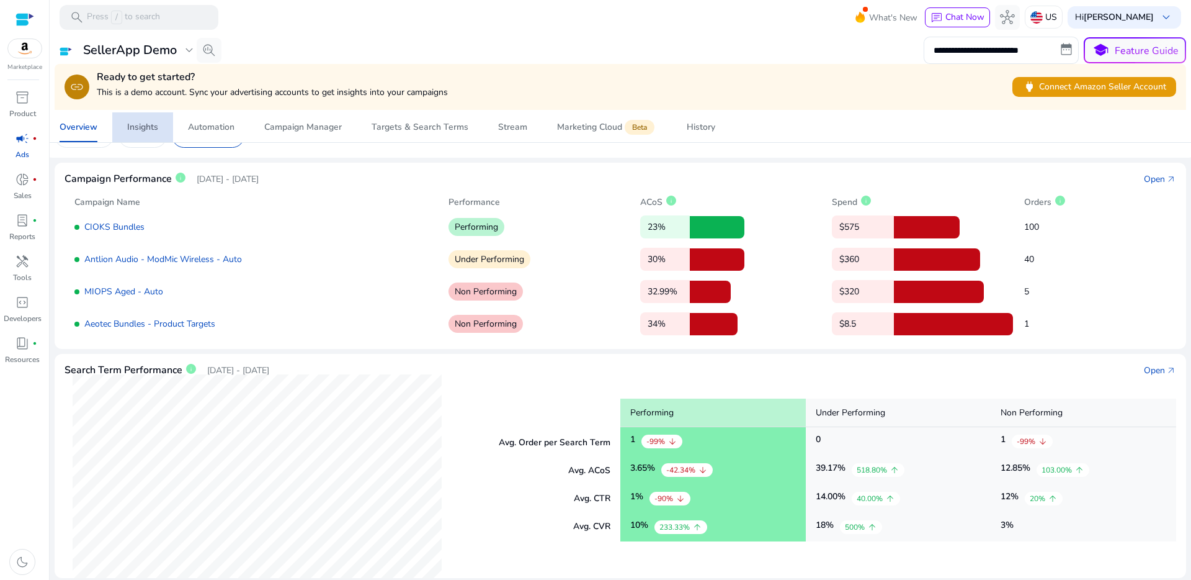
click at [155, 133] on span "Insights" at bounding box center [142, 127] width 31 height 30
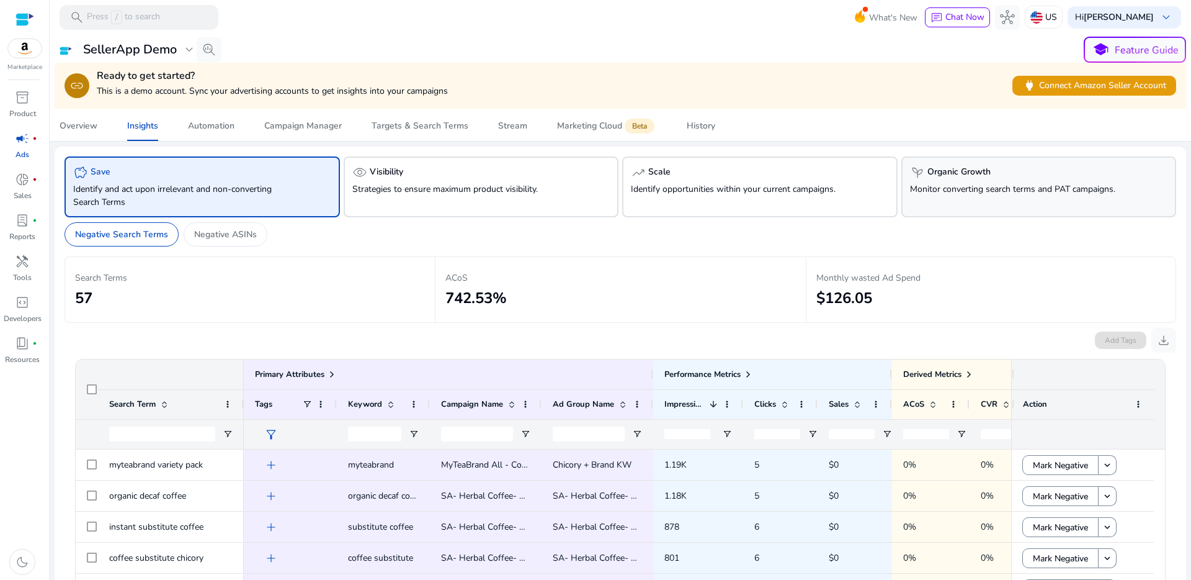
click at [937, 193] on p "Monitor converting search terms and PAT campaigns." at bounding box center [1017, 188] width 215 height 13
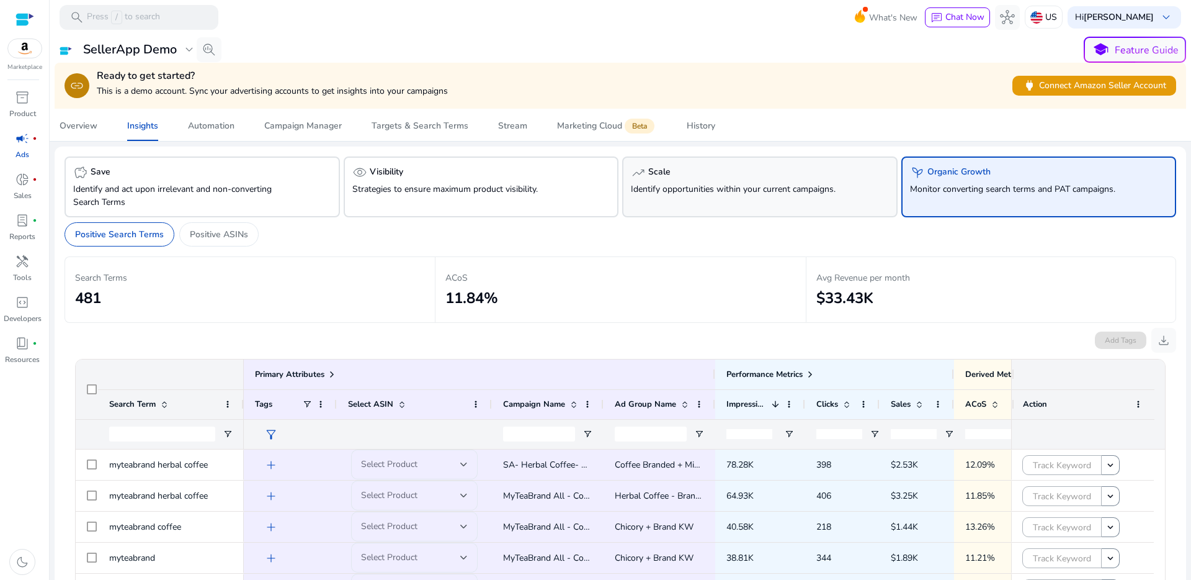
click at [755, 206] on div "trending_up Scale Identify opportunities within your current campaigns." at bounding box center [760, 186] width 276 height 61
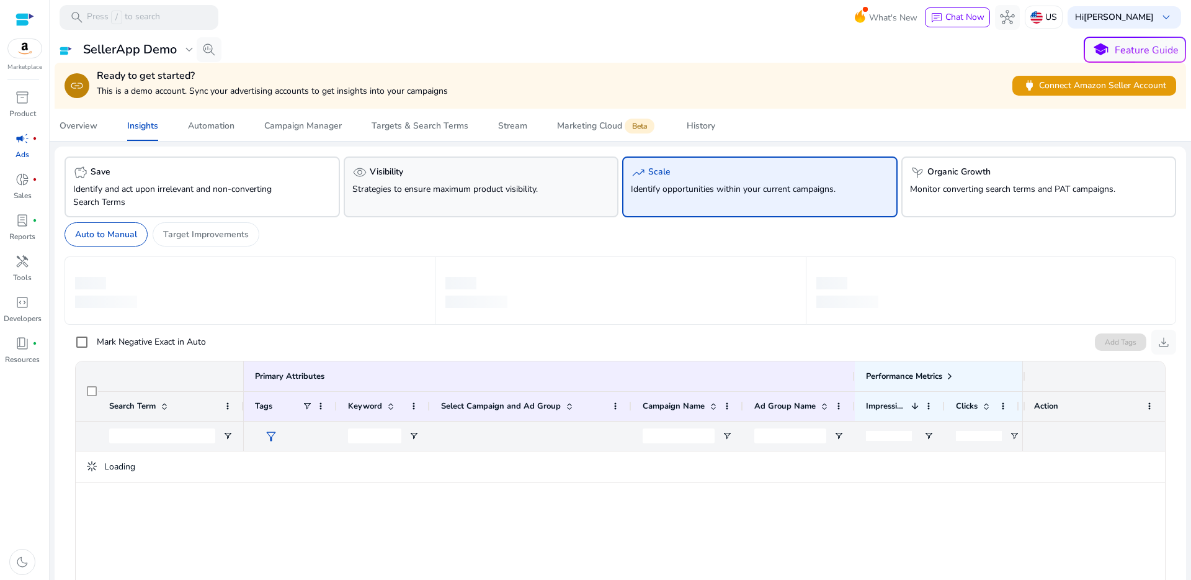
click at [551, 199] on div "visibility Visibility Strategies to ensure maximum product visibility." at bounding box center [482, 186] width 276 height 61
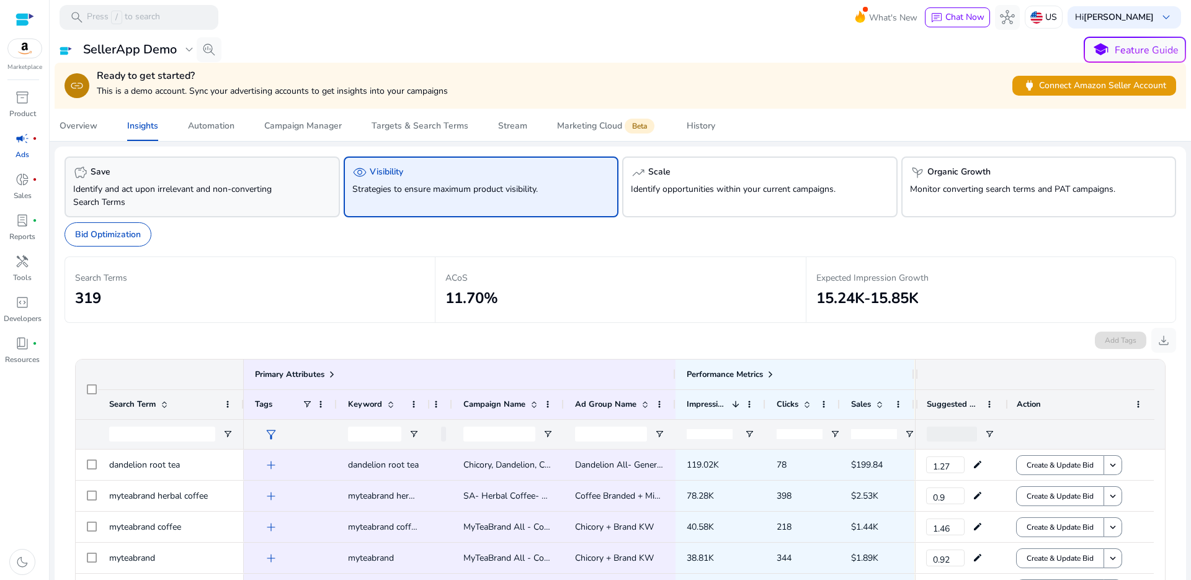
click at [290, 197] on div "savings Save Identify and act upon irrelevant and non-converting Search Terms" at bounding box center [203, 186] width 276 height 61
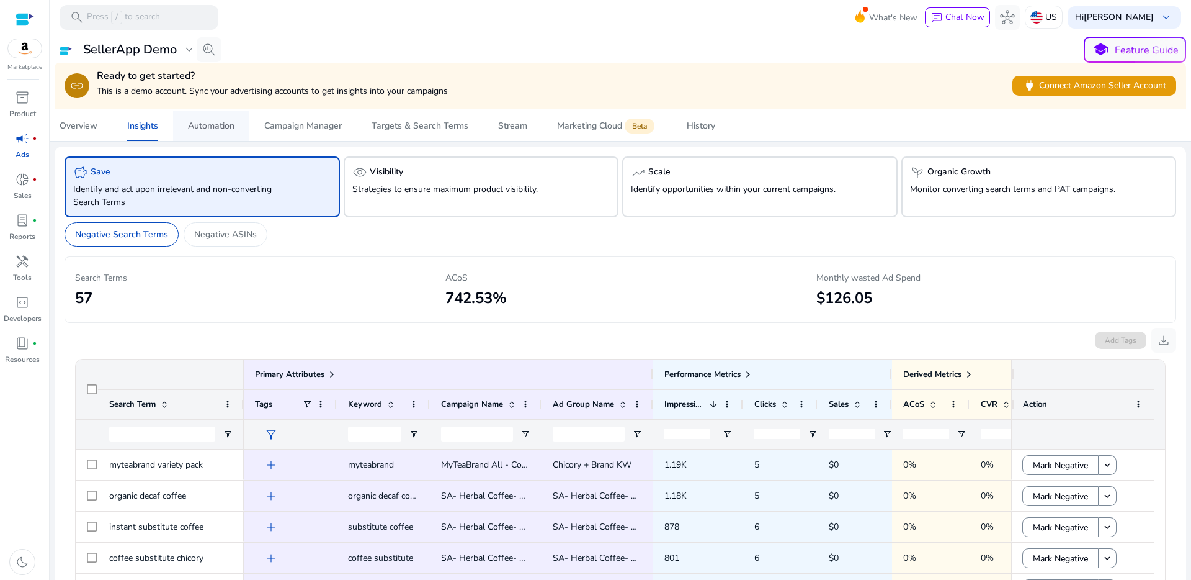
click at [194, 130] on div "Automation" at bounding box center [211, 126] width 47 height 9
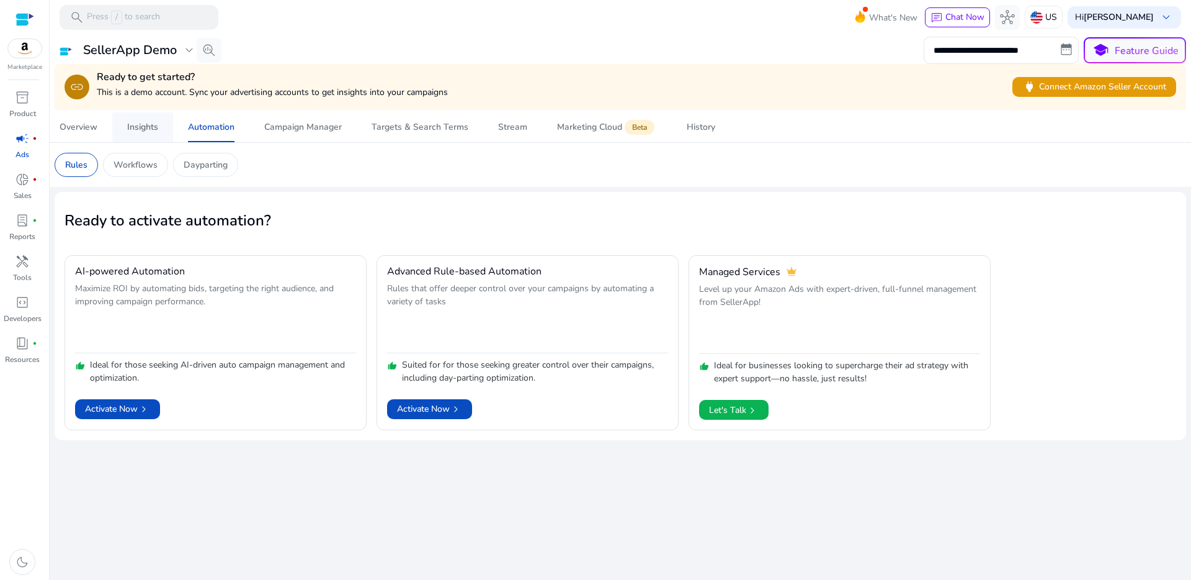
click at [156, 125] on div "Insights" at bounding box center [142, 127] width 31 height 9
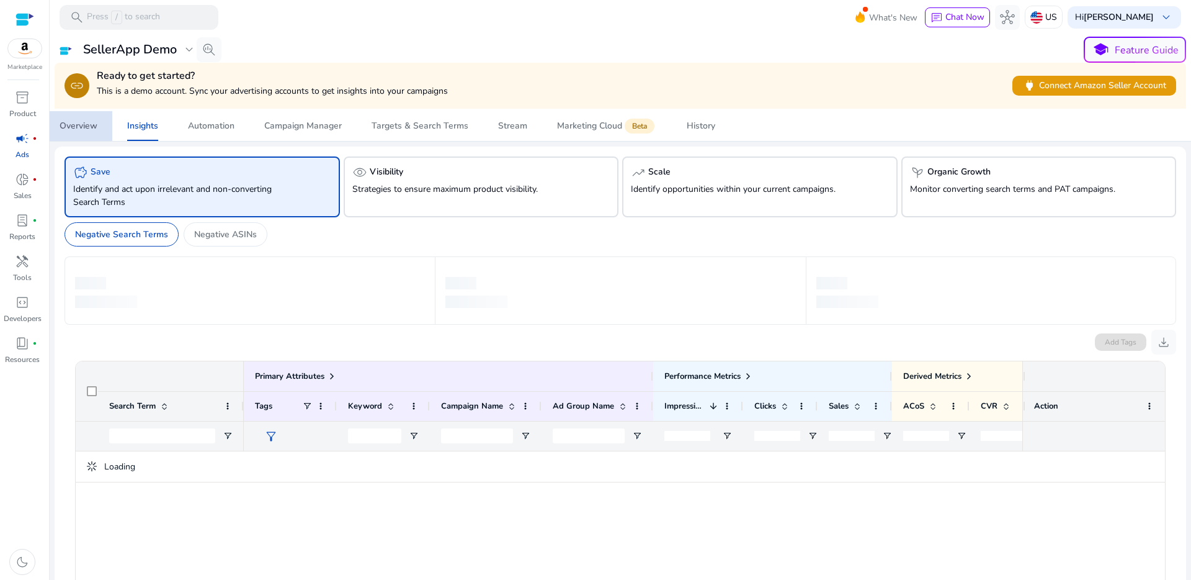
click at [80, 133] on span "Overview" at bounding box center [79, 126] width 38 height 30
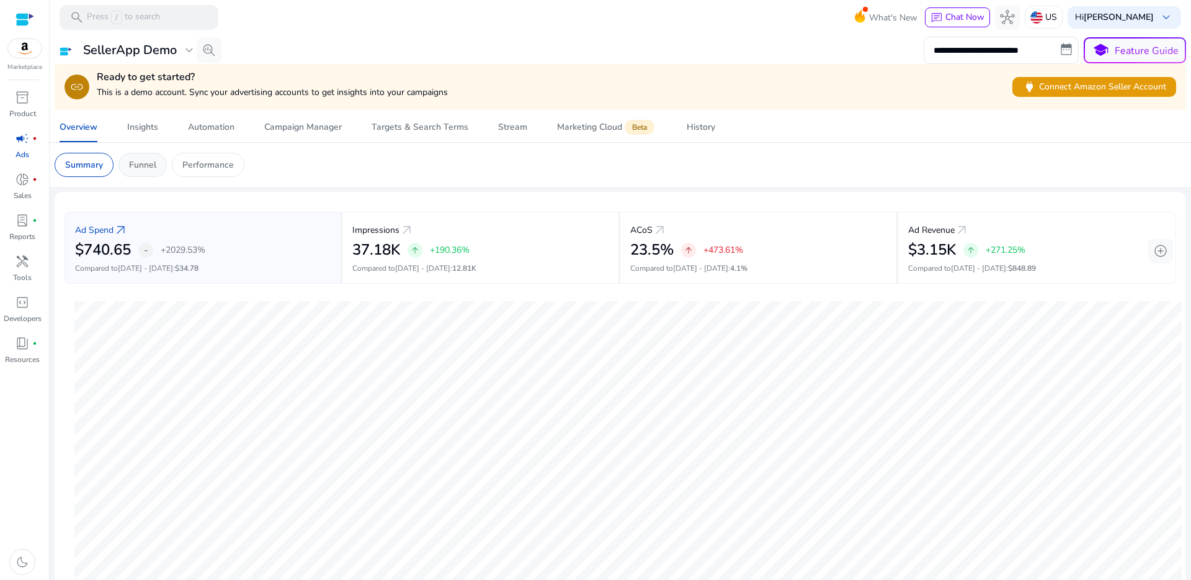
click at [155, 167] on p "Funnel" at bounding box center [142, 164] width 27 height 13
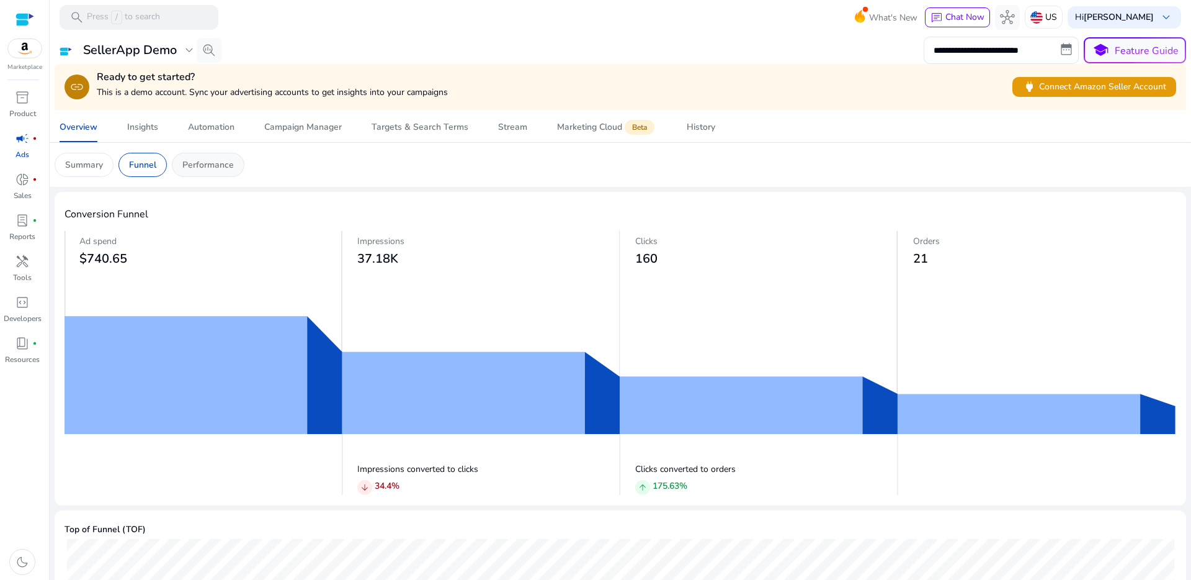
click at [218, 164] on p "Performance" at bounding box center [208, 164] width 52 height 13
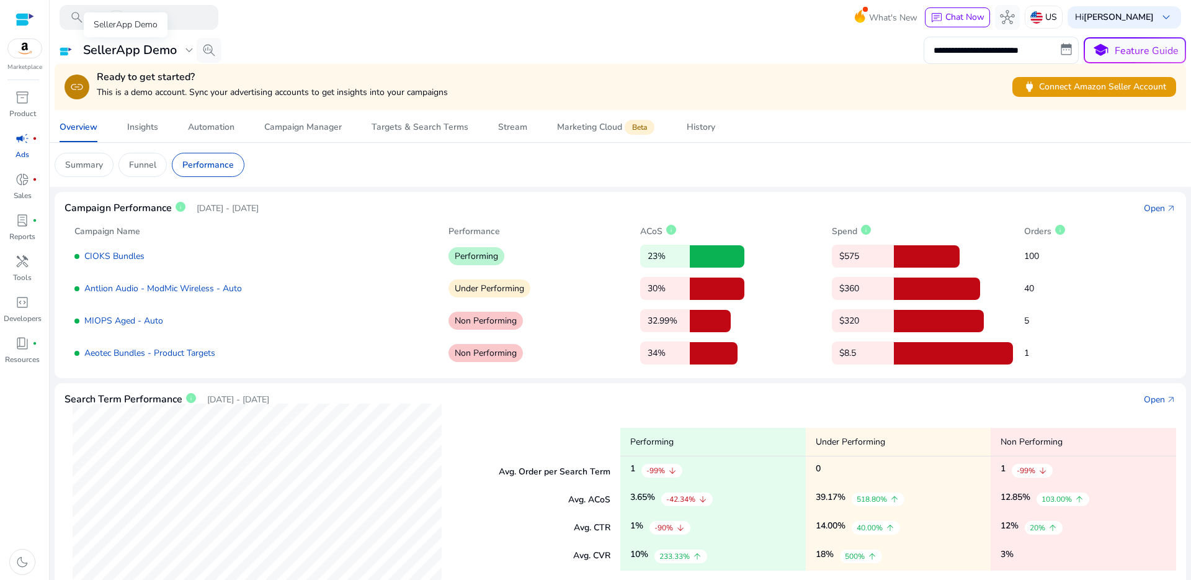
click at [190, 56] on span "expand_more" at bounding box center [189, 50] width 15 height 15
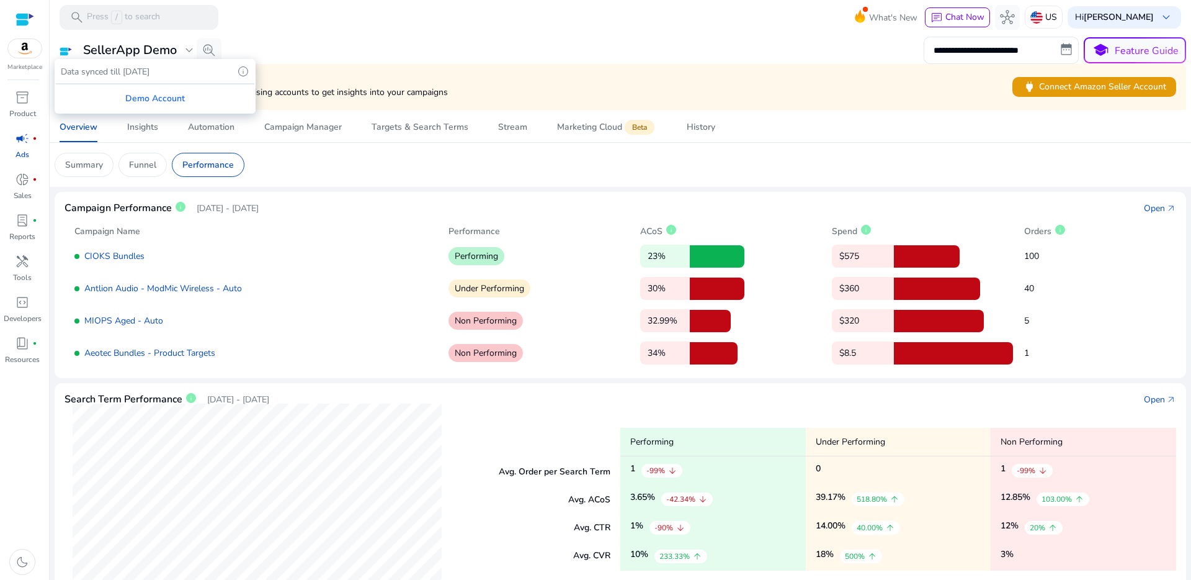
click at [340, 37] on div at bounding box center [595, 290] width 1191 height 580
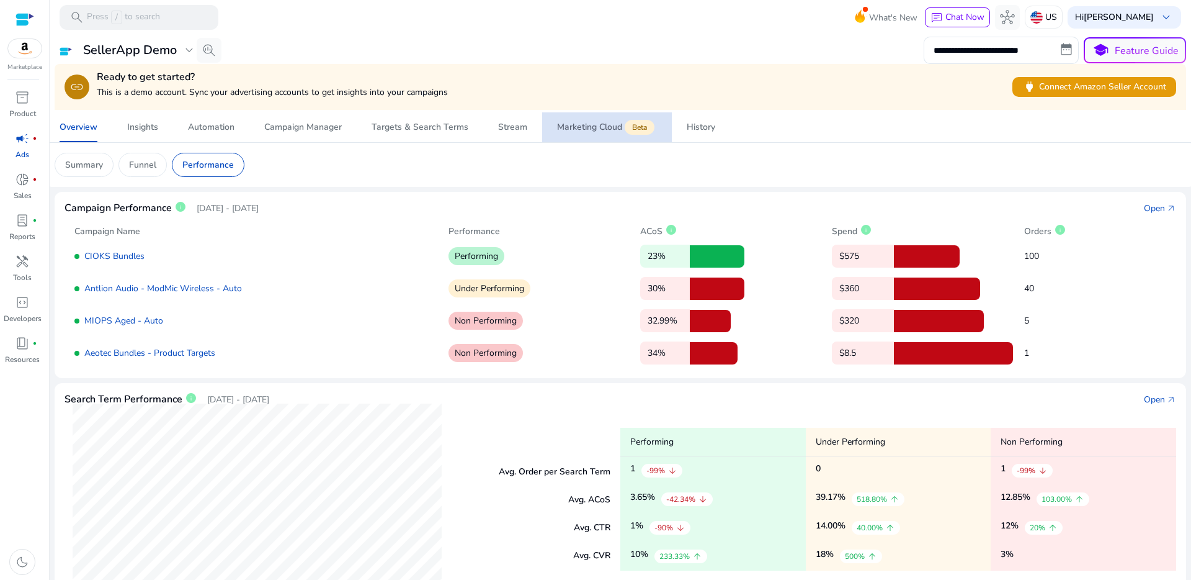
click at [560, 128] on div "Marketing Cloud Beta" at bounding box center [607, 127] width 100 height 10
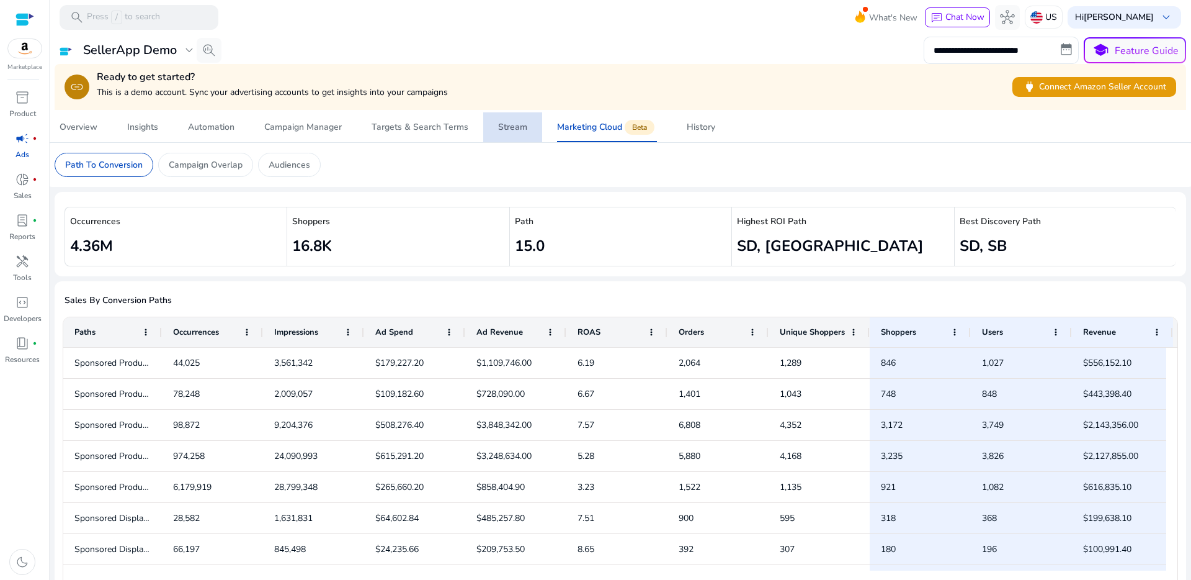
click at [511, 128] on div "Stream" at bounding box center [512, 127] width 29 height 9
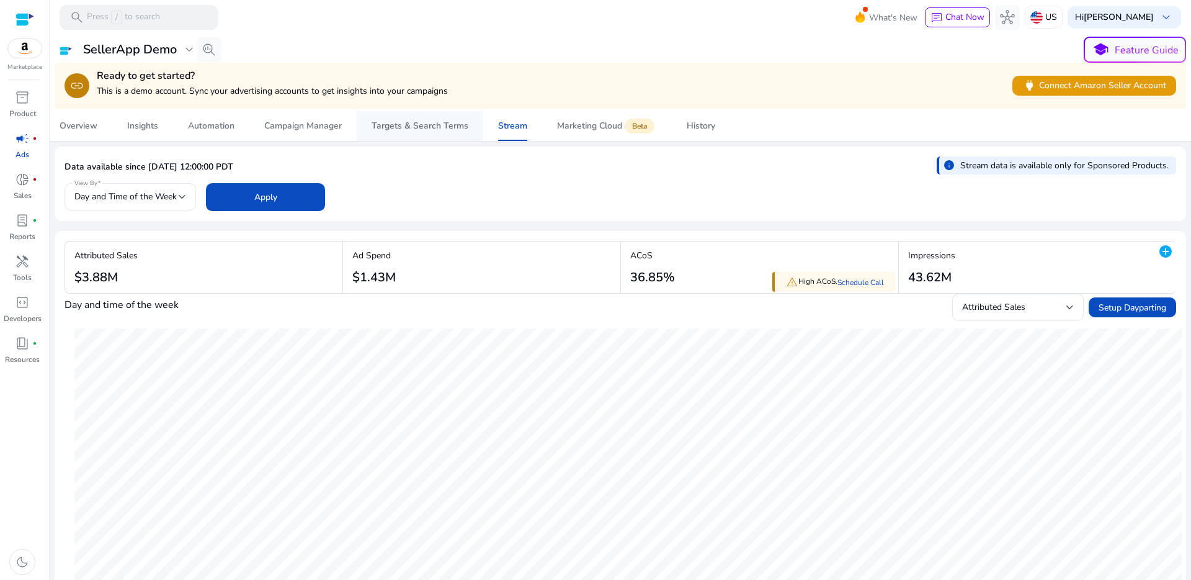
click at [451, 130] on div "Targets & Search Terms" at bounding box center [420, 126] width 97 height 9
click at [83, 122] on div "Overview" at bounding box center [79, 126] width 38 height 9
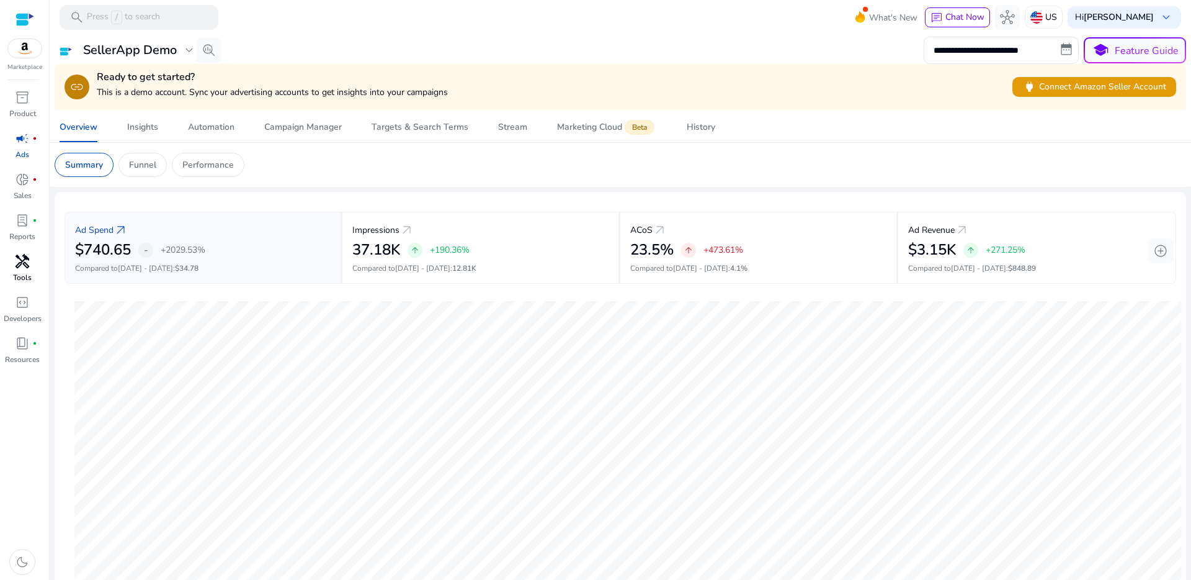
click at [17, 272] on p "Tools" at bounding box center [22, 277] width 19 height 11
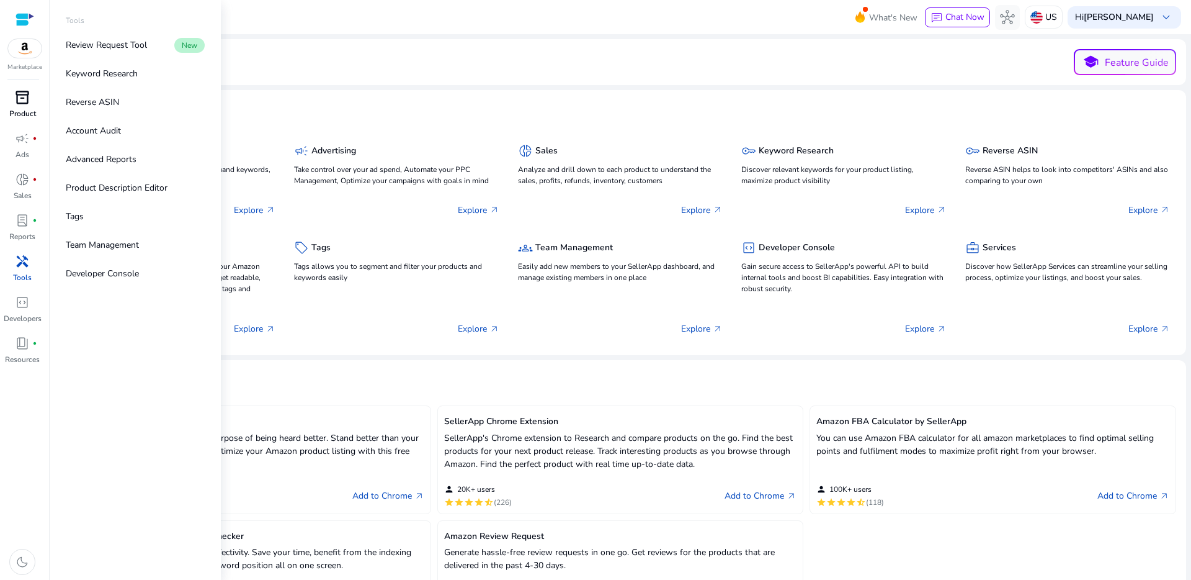
click at [24, 105] on span "inventory_2" at bounding box center [22, 97] width 15 height 15
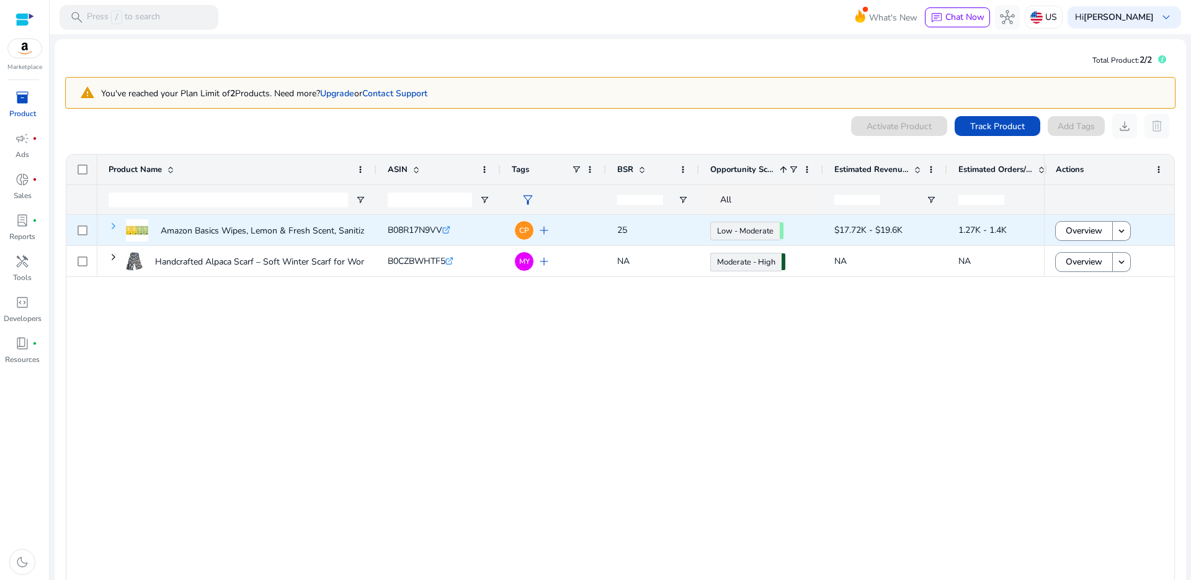
click at [110, 228] on span at bounding box center [114, 226] width 10 height 10
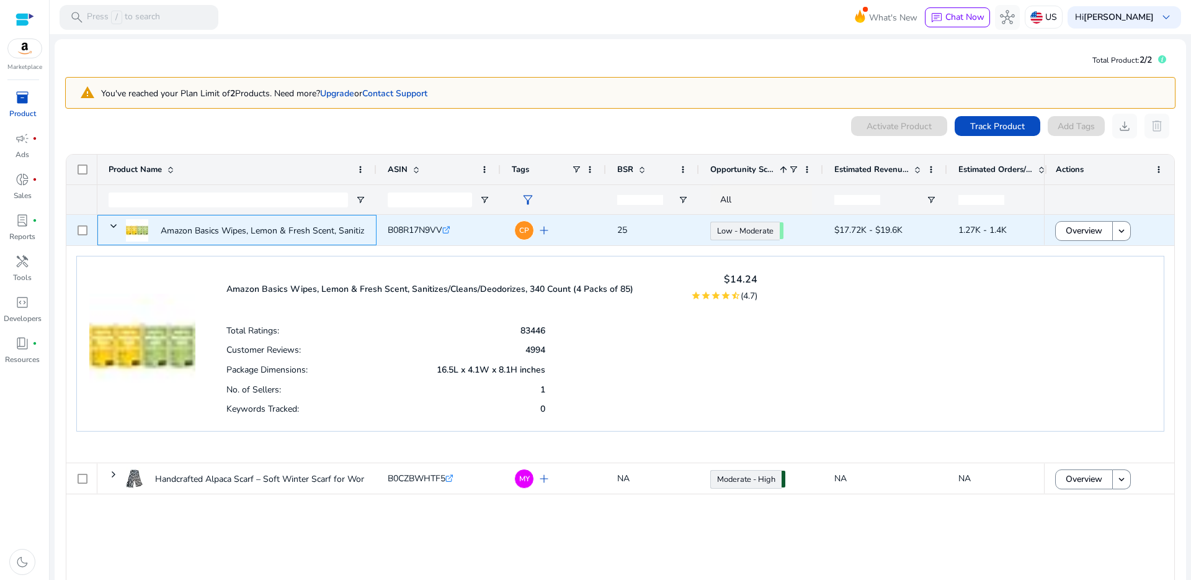
click at [110, 228] on span at bounding box center [114, 226] width 10 height 10
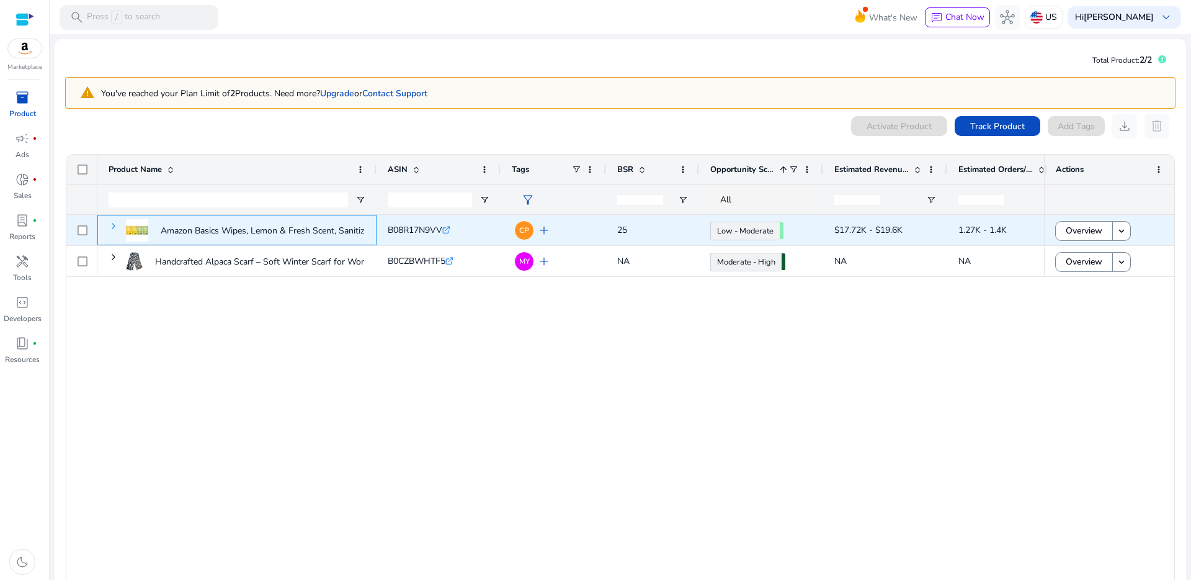
click at [110, 228] on span at bounding box center [114, 226] width 10 height 10
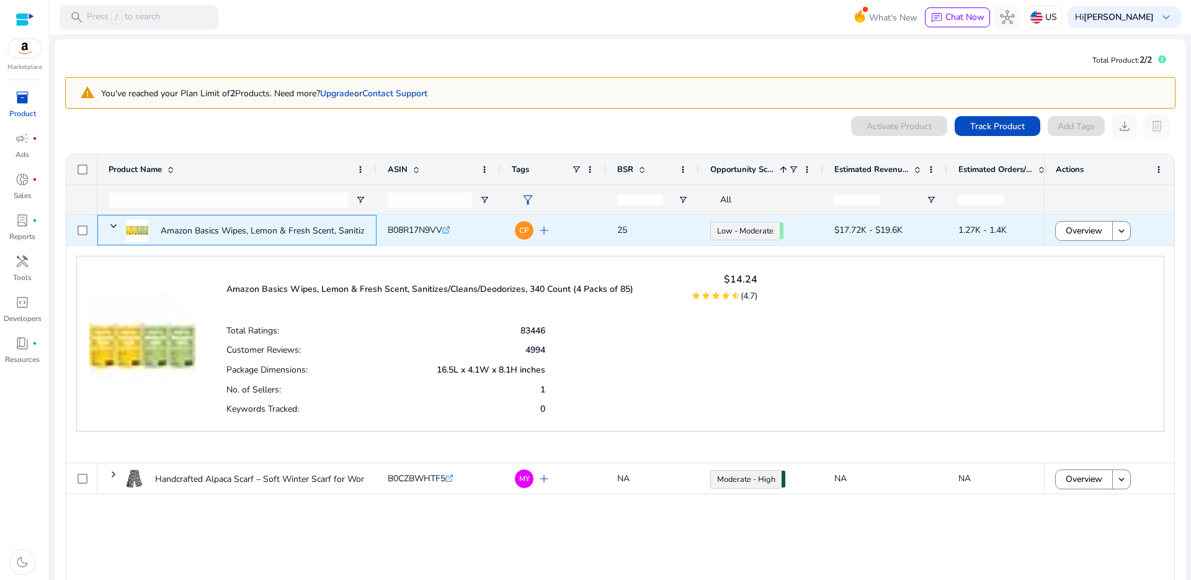
click at [110, 228] on span at bounding box center [114, 226] width 10 height 10
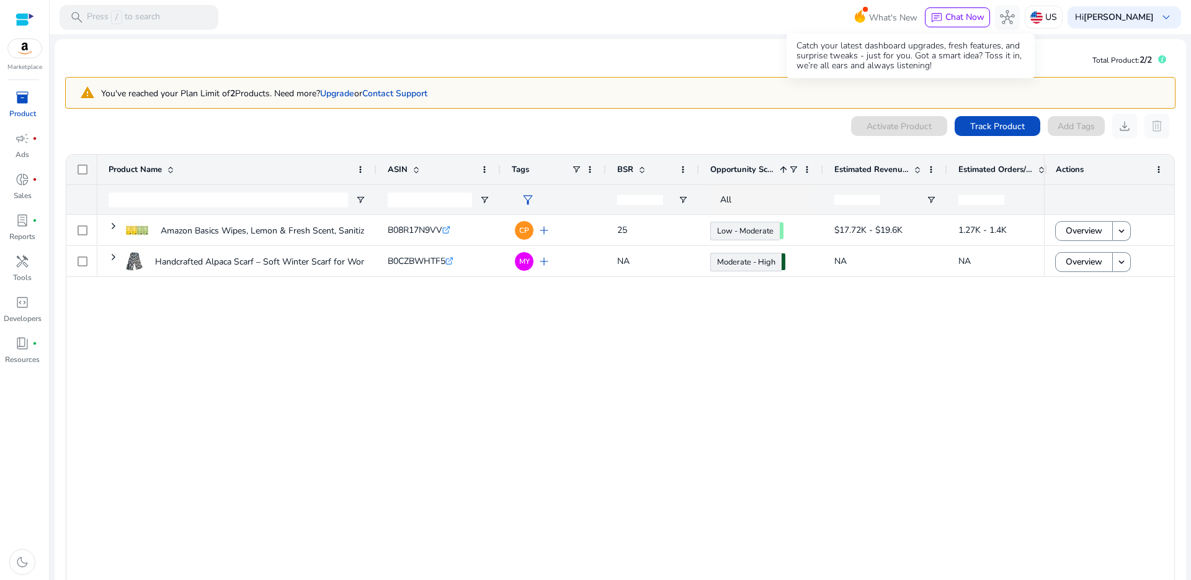
click at [889, 17] on span "What's New" at bounding box center [893, 18] width 48 height 22
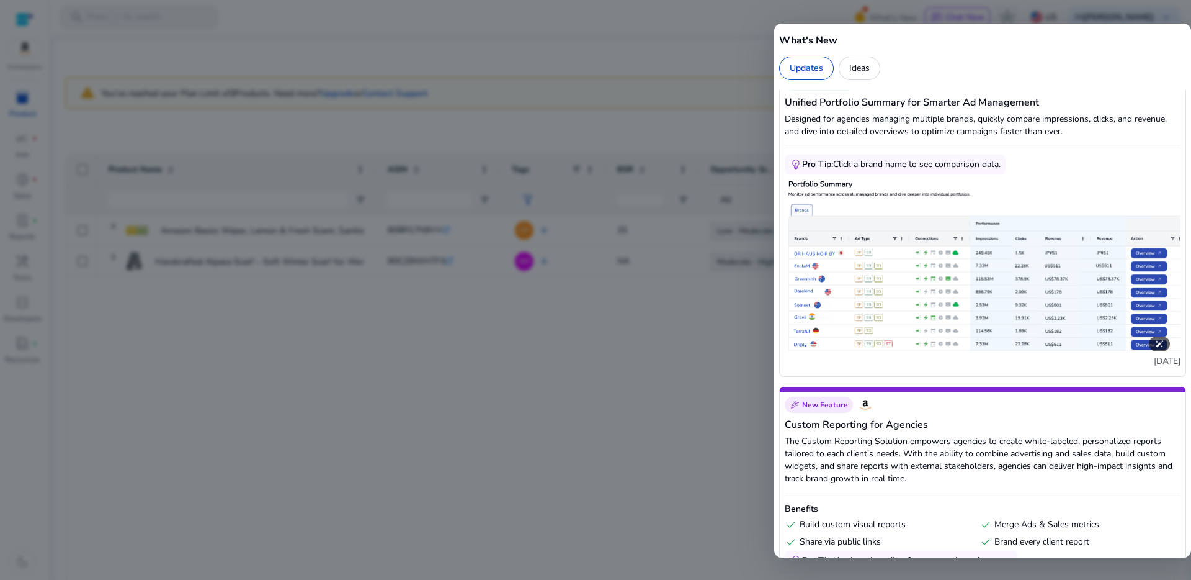
scroll to position [602, 0]
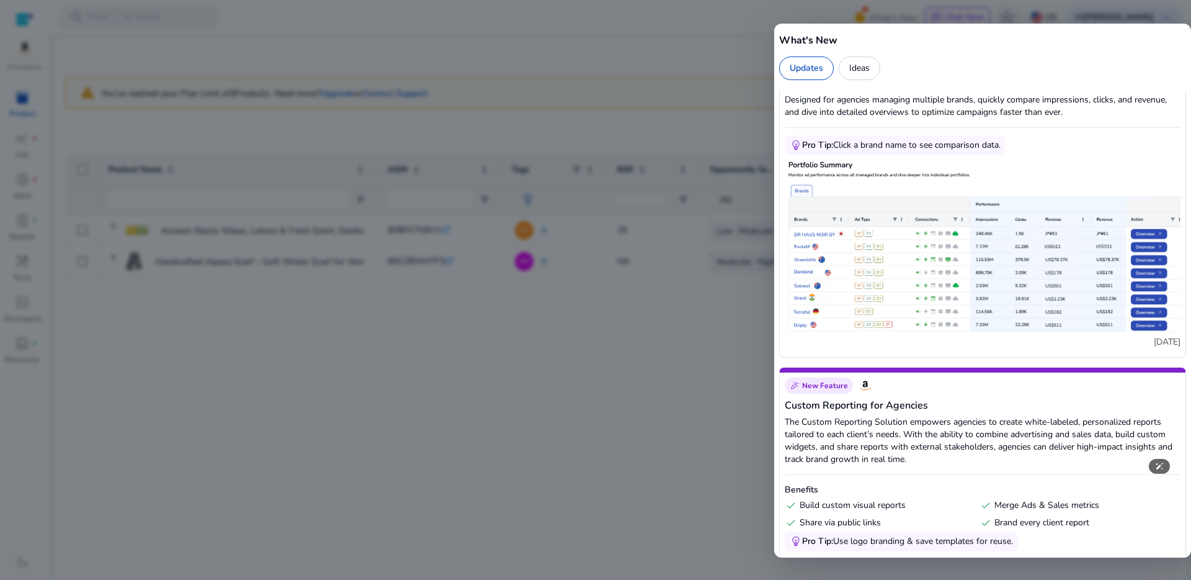
scroll to position [457, 0]
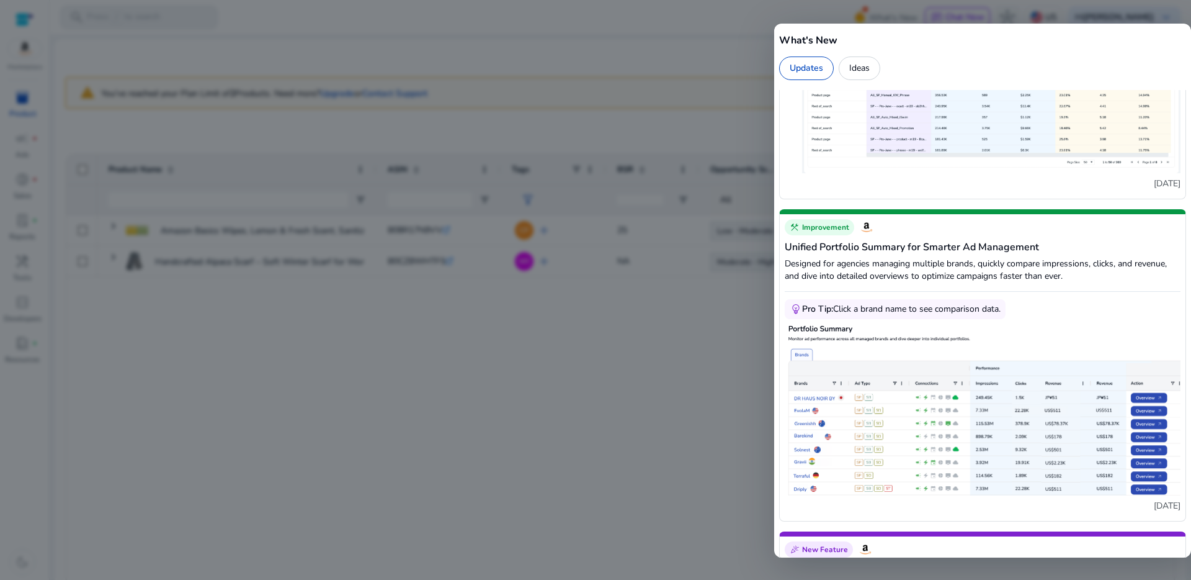
click at [861, 73] on div "Ideas" at bounding box center [860, 68] width 42 height 24
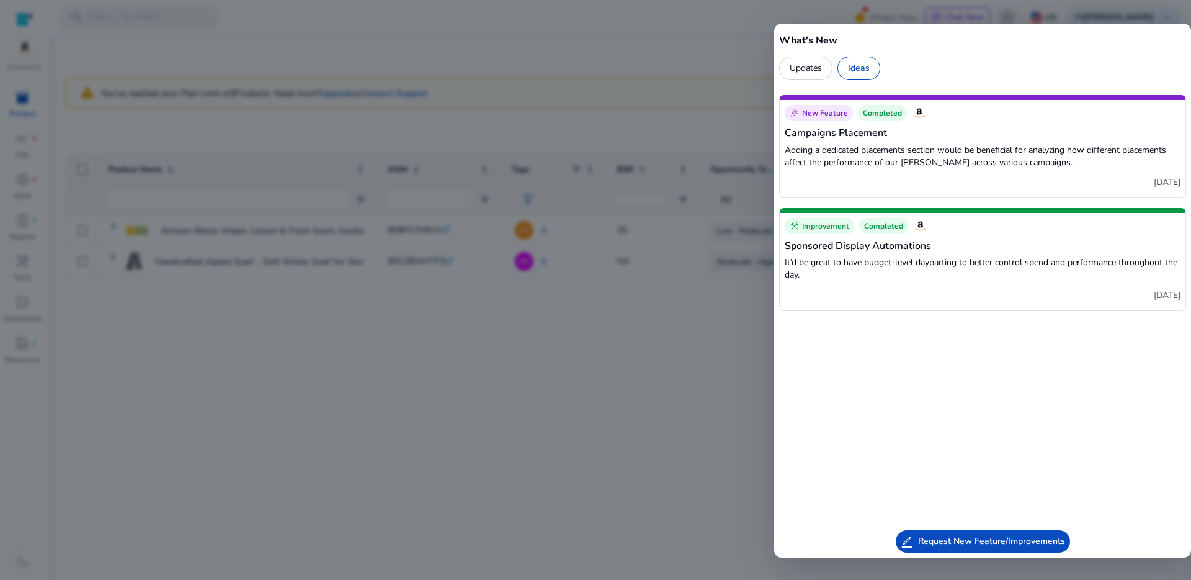
click at [727, 369] on div at bounding box center [595, 290] width 1191 height 580
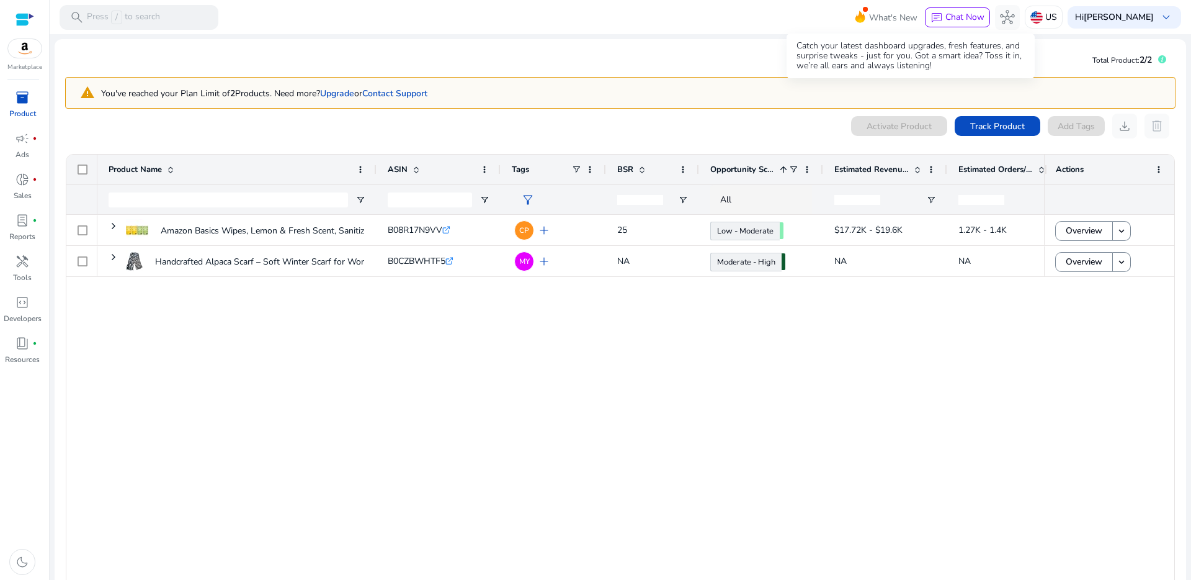
click at [901, 17] on span "What's New" at bounding box center [893, 18] width 48 height 22
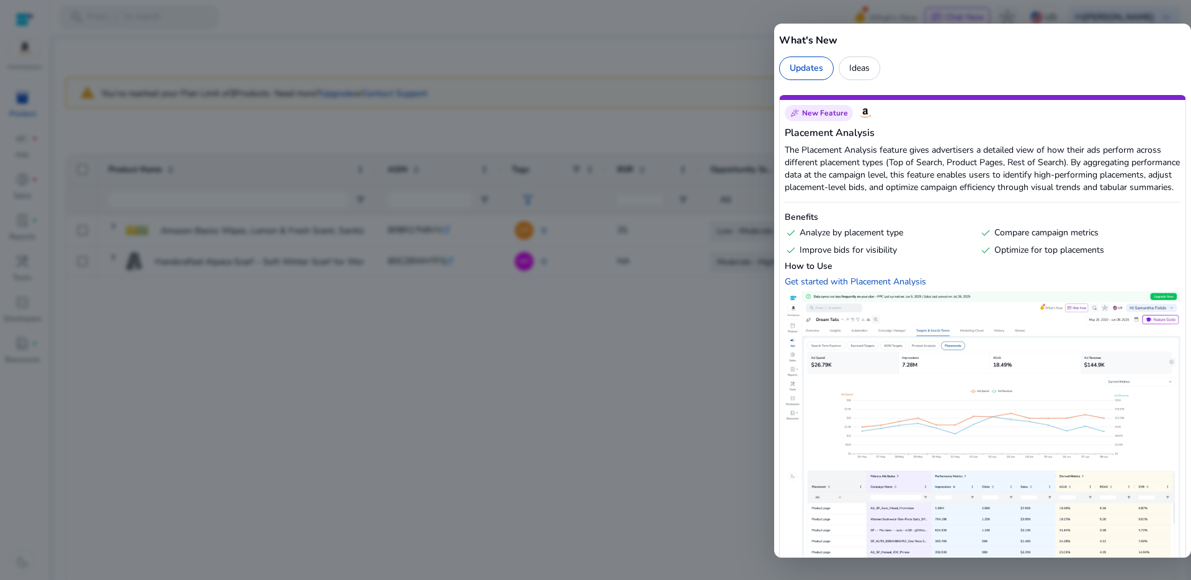
click at [701, 413] on div at bounding box center [595, 290] width 1191 height 580
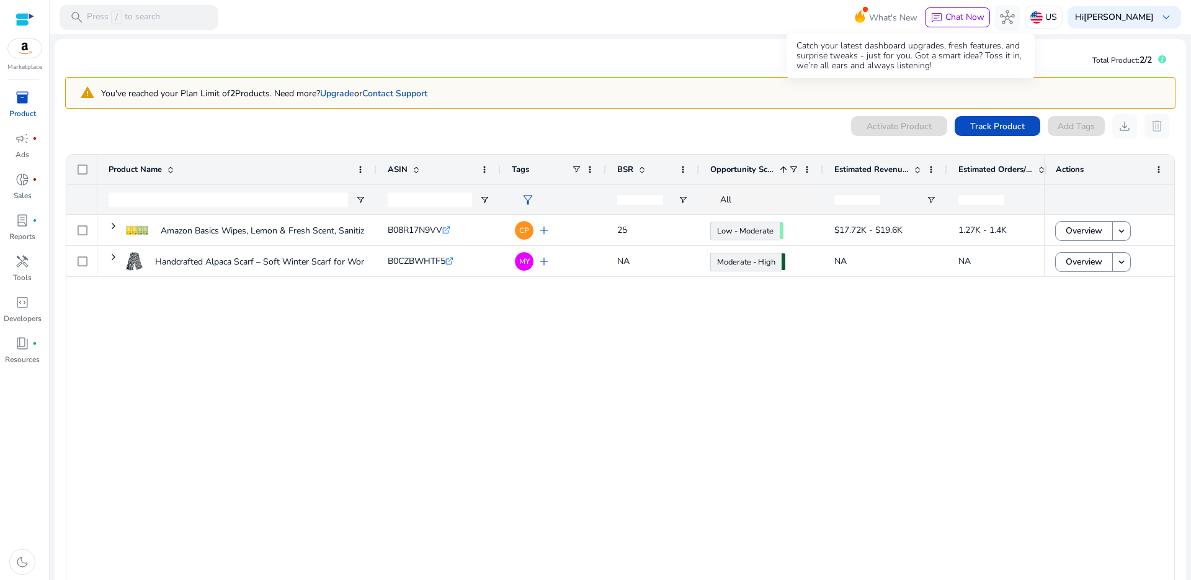
click at [912, 15] on span "What's New" at bounding box center [893, 18] width 48 height 22
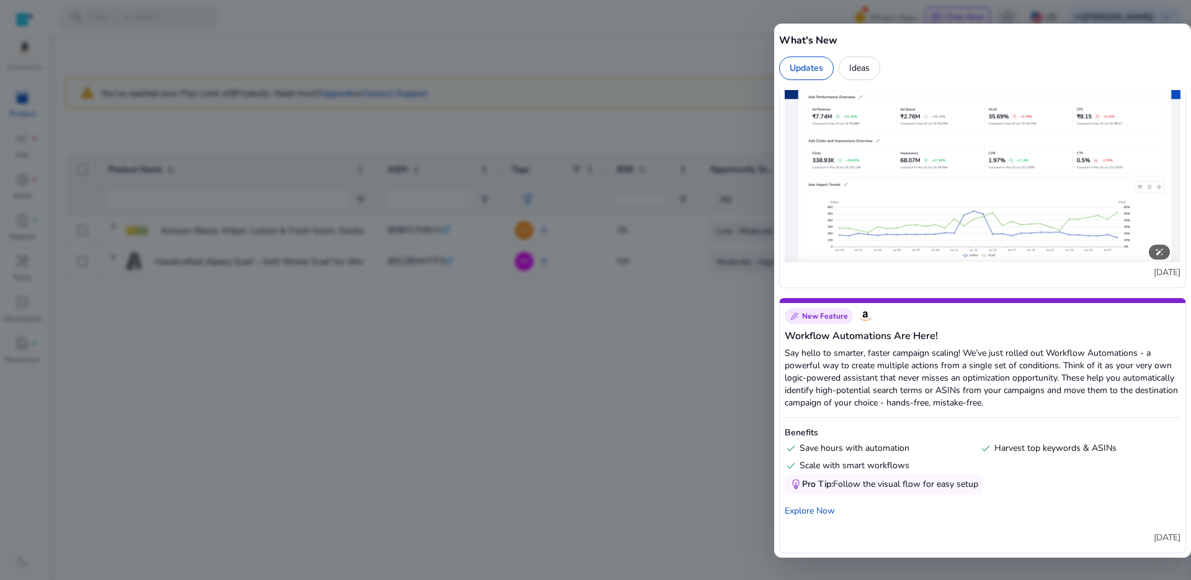
scroll to position [1144, 0]
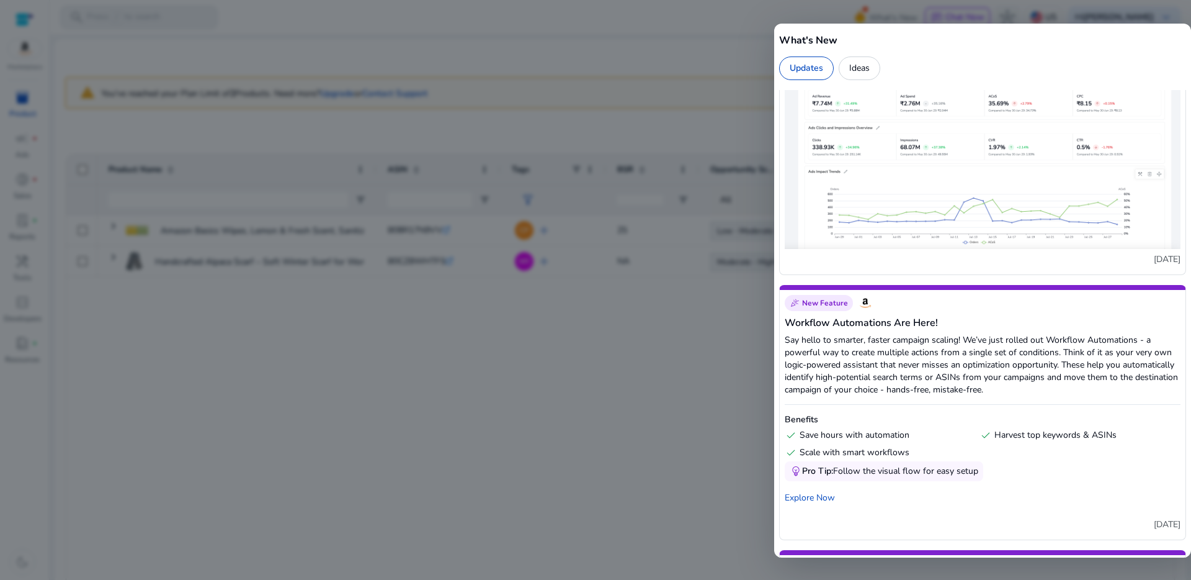
click at [864, 71] on div "Ideas" at bounding box center [860, 68] width 42 height 24
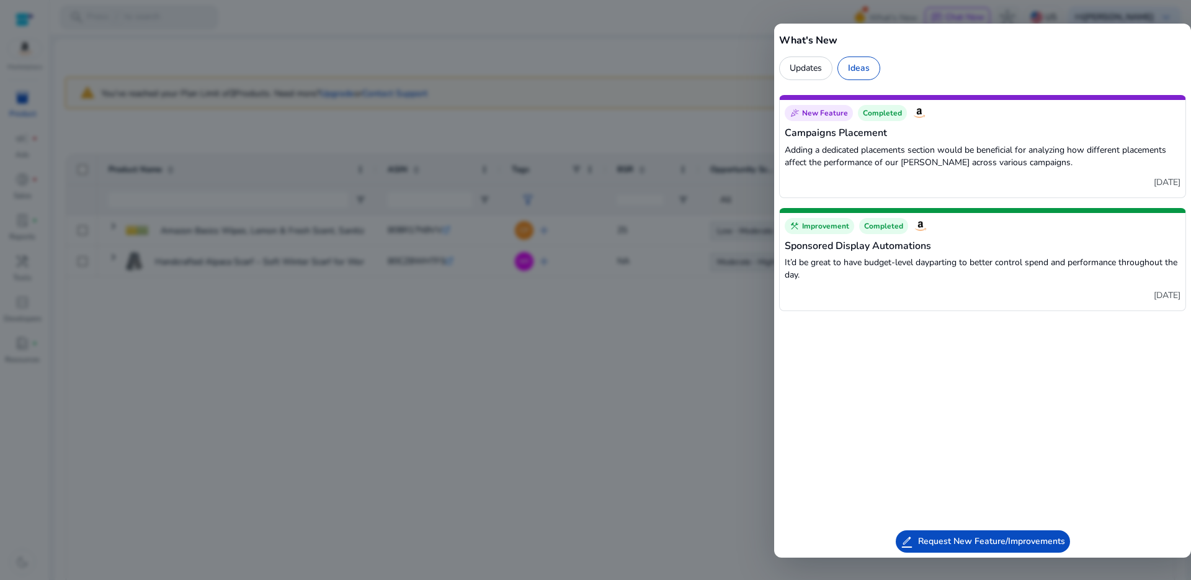
click at [744, 359] on div at bounding box center [595, 290] width 1191 height 580
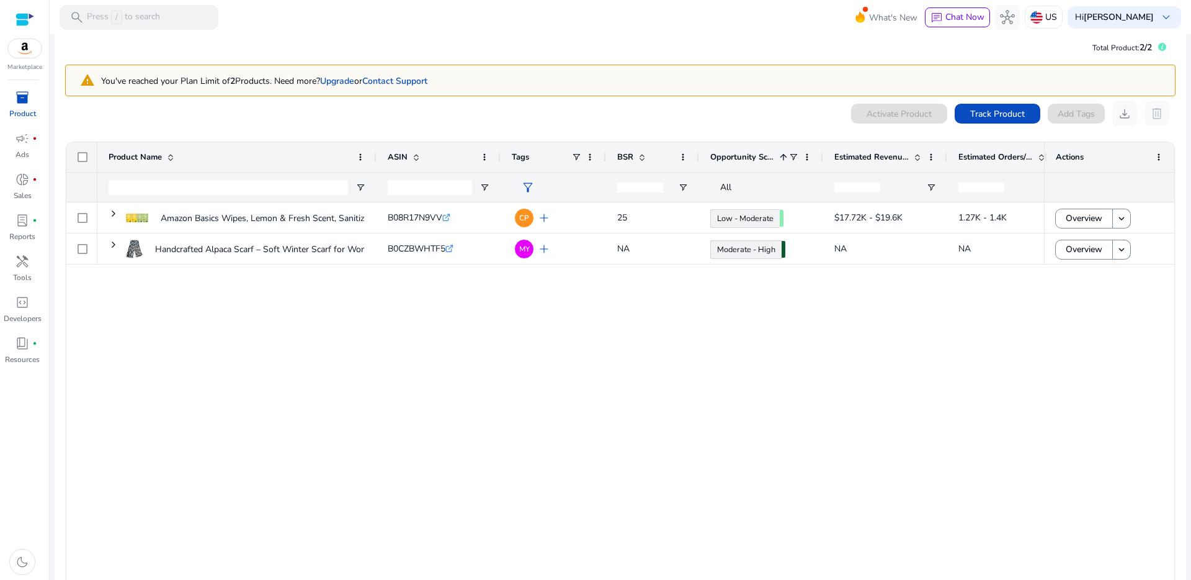
scroll to position [0, 0]
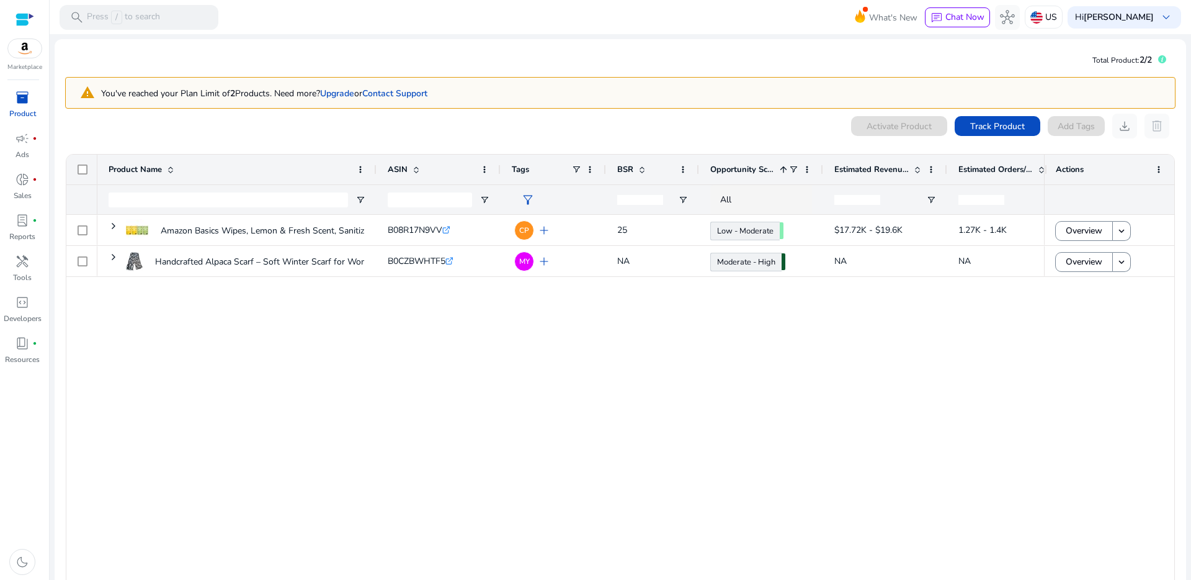
click at [310, 136] on div "0 products selected Activate Product Track Product Add Tags download delete" at bounding box center [620, 126] width 1111 height 25
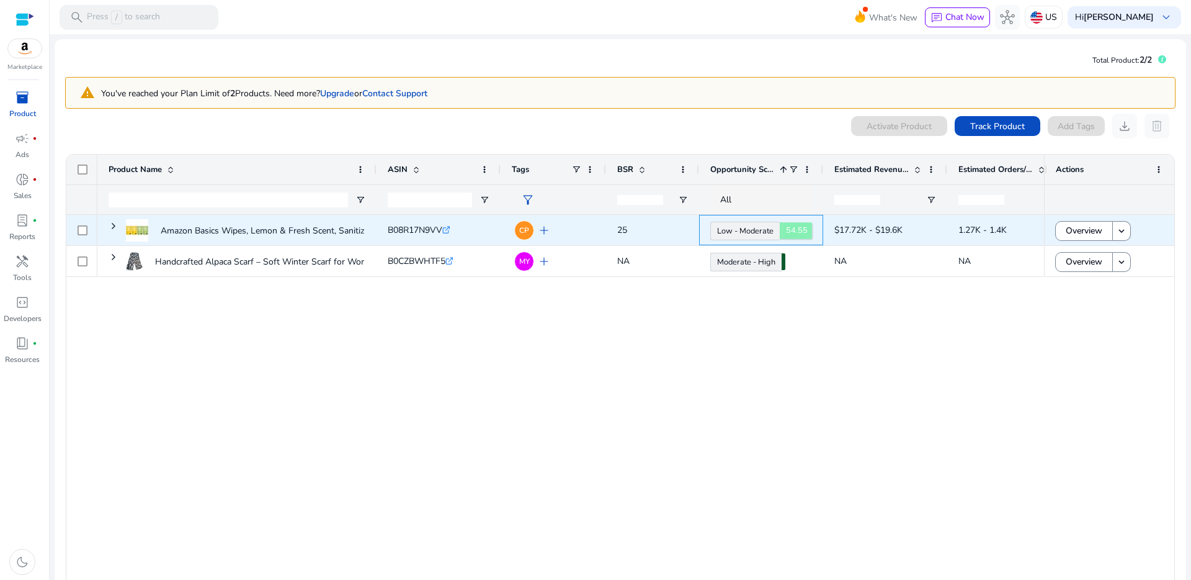
click at [739, 226] on link "Low - Moderate 54.55" at bounding box center [746, 231] width 70 height 19
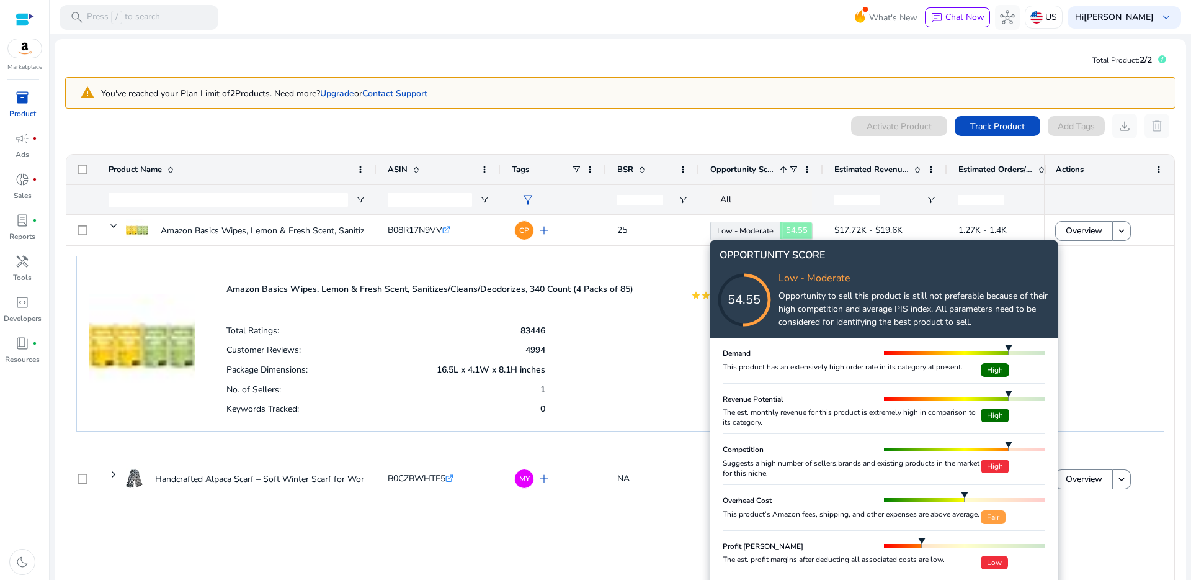
click at [739, 226] on icon at bounding box center [757, 287] width 124 height 124
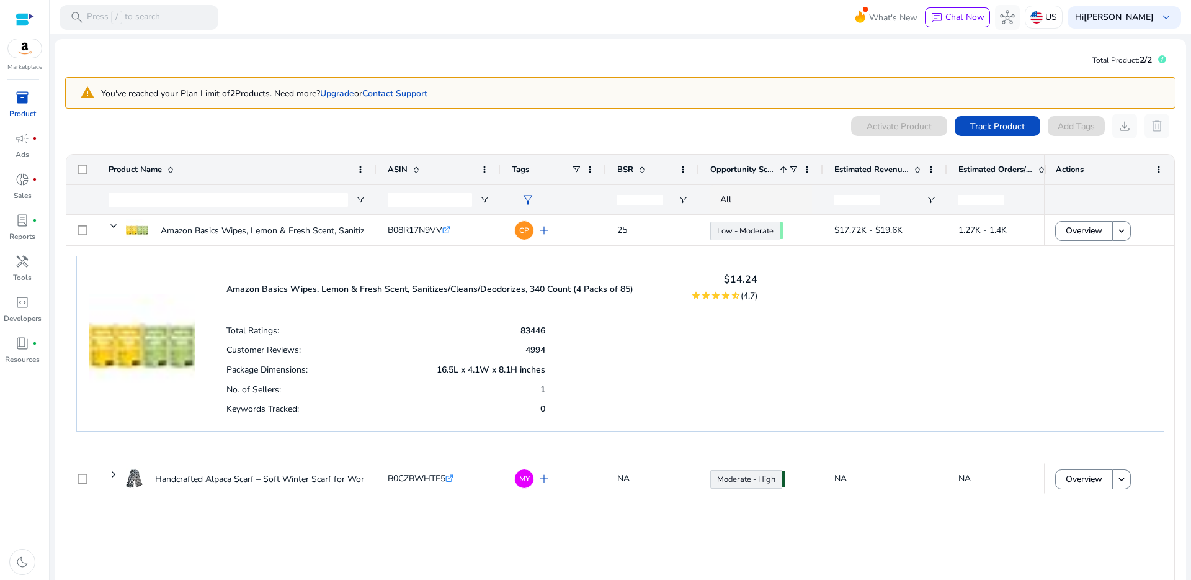
click at [622, 50] on mat-card "Total Product: 2/2 warning You've reached your Plan Limit of 2 Products. Need m…" at bounding box center [621, 342] width 1132 height 606
click at [1015, 18] on span "hub" at bounding box center [1007, 17] width 15 height 15
